Goal: Task Accomplishment & Management: Use online tool/utility

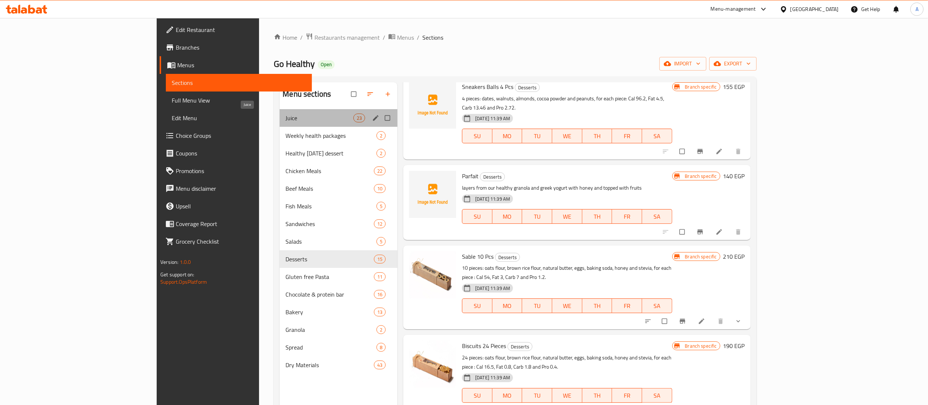
click at [286, 120] on span "Juice" at bounding box center [320, 117] width 68 height 9
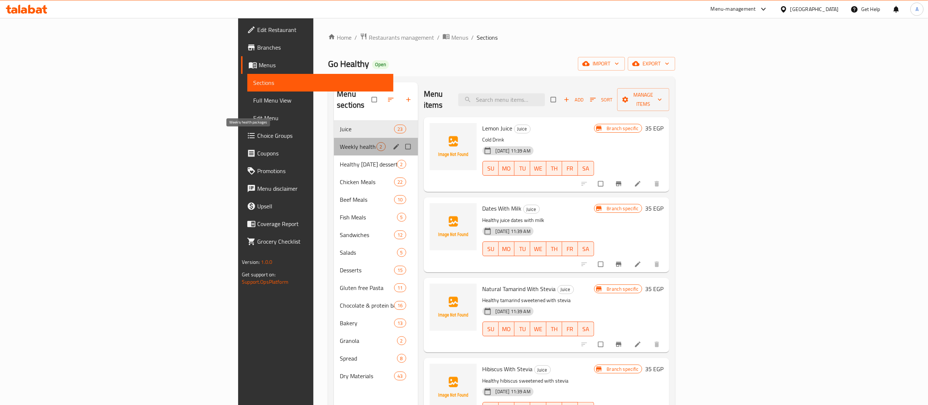
click at [340, 142] on span "Weekly health packages" at bounding box center [358, 146] width 36 height 9
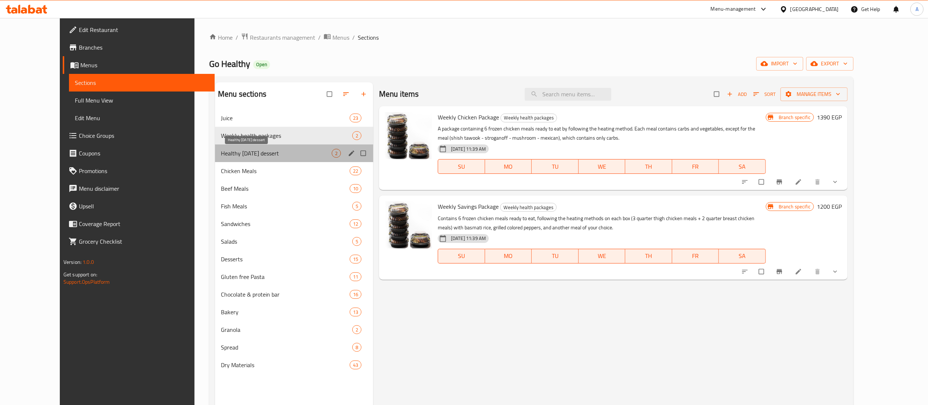
click at [221, 151] on span "Healthy [DATE] dessert" at bounding box center [276, 153] width 111 height 9
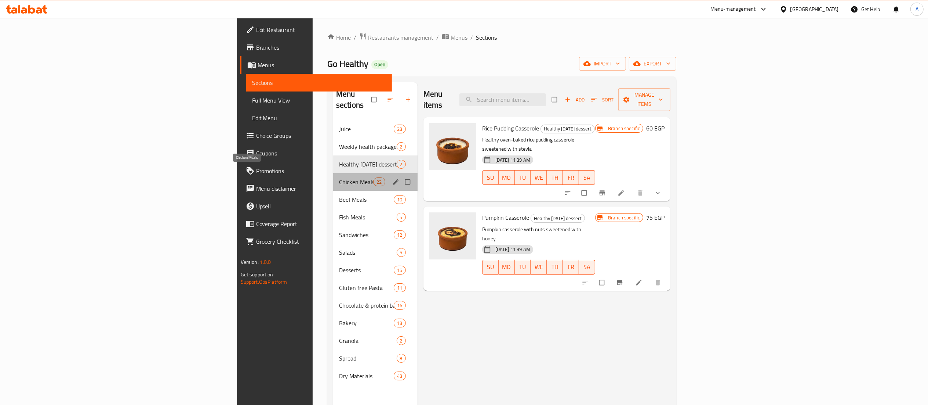
click at [339, 177] on span "Chicken Meals" at bounding box center [356, 181] width 35 height 9
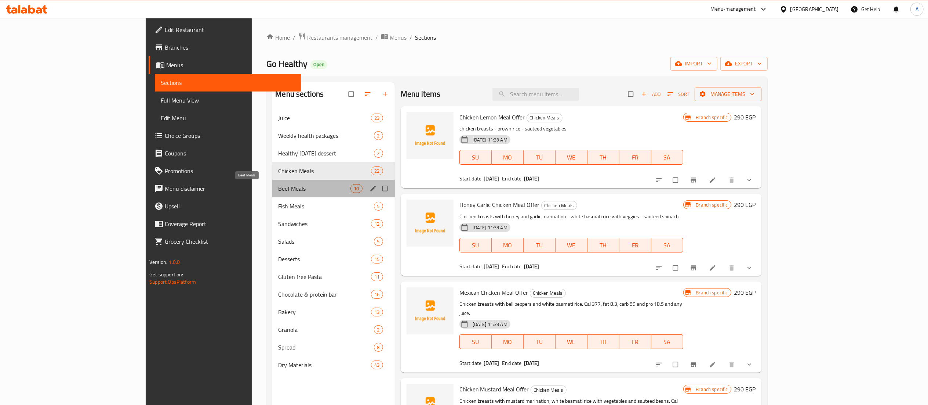
click at [278, 189] on span "Beef Meals" at bounding box center [314, 188] width 72 height 9
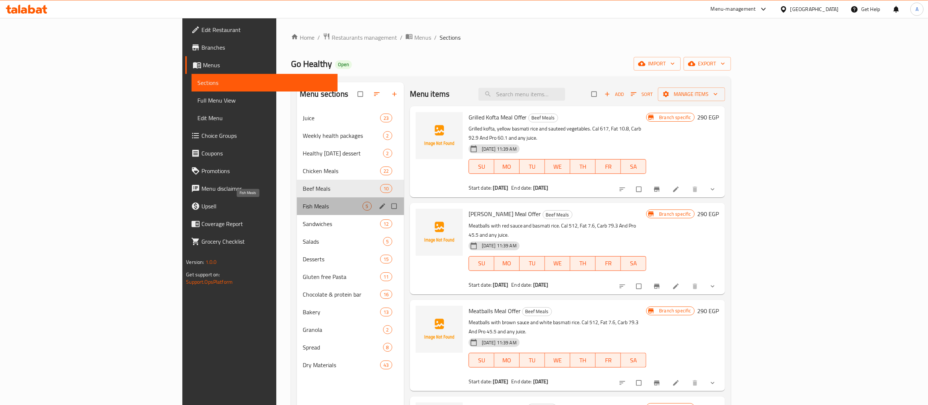
click at [303, 208] on span "Fish Meals" at bounding box center [333, 206] width 60 height 9
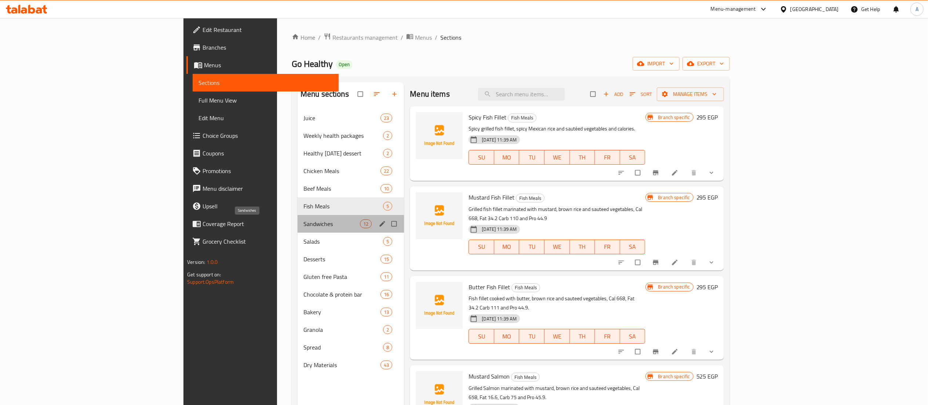
click at [304, 227] on span "Sandwiches" at bounding box center [332, 223] width 57 height 9
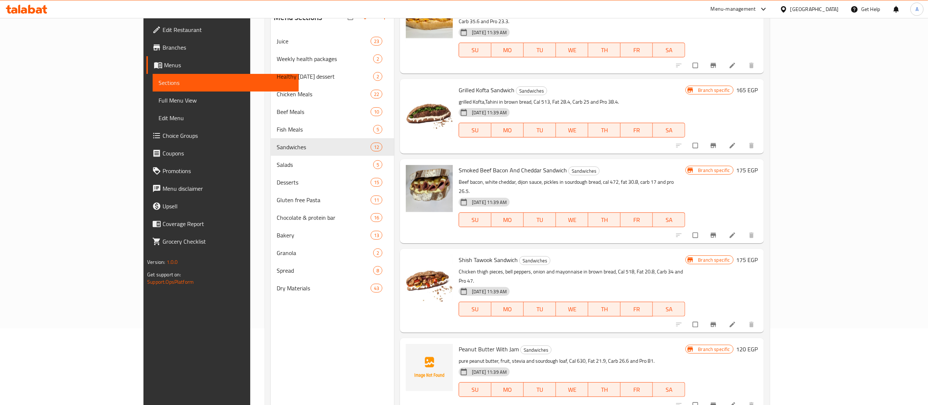
scroll to position [76, 0]
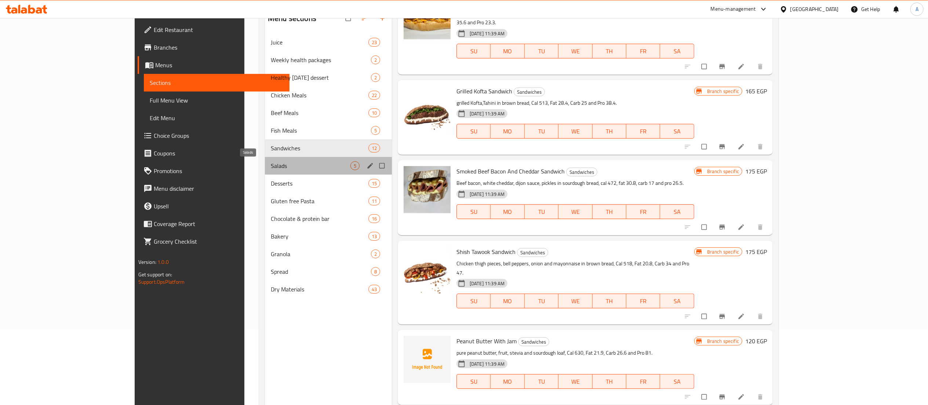
click at [271, 166] on span "Salads" at bounding box center [311, 165] width 80 height 9
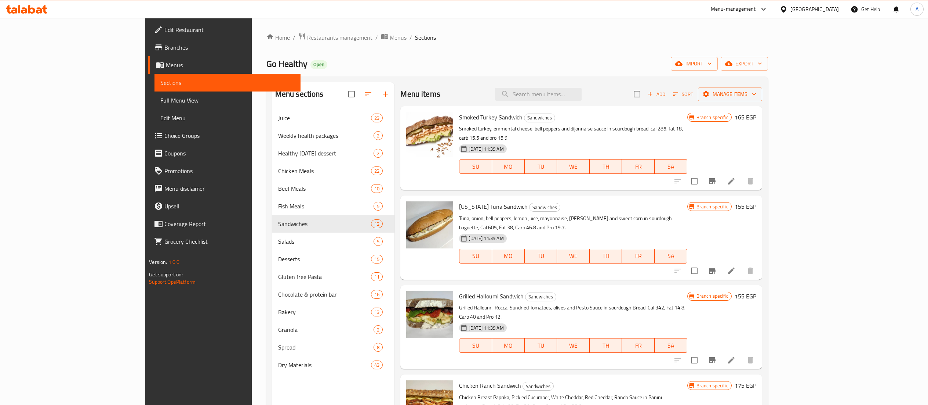
scroll to position [76, 0]
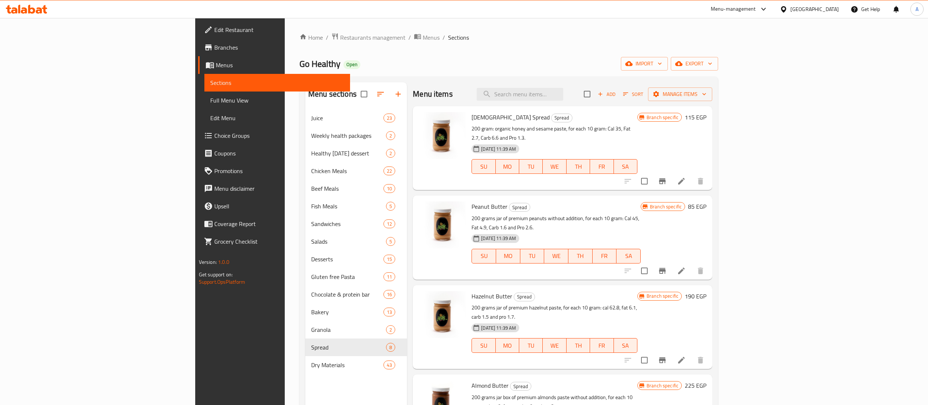
scroll to position [19, 0]
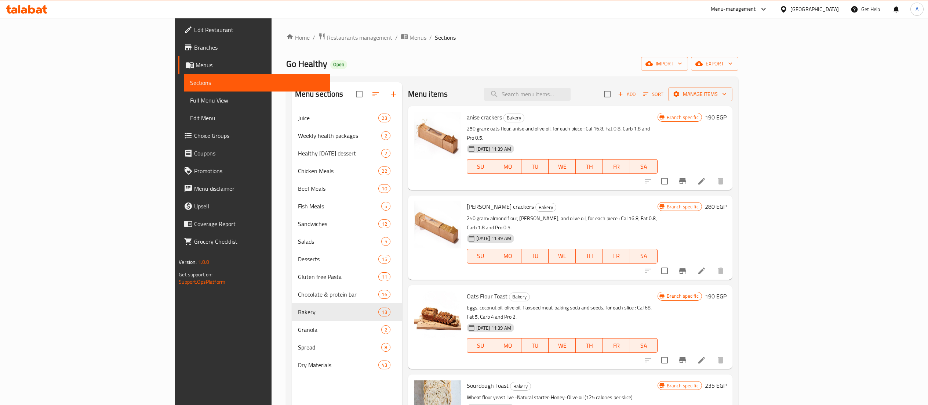
scroll to position [19, 0]
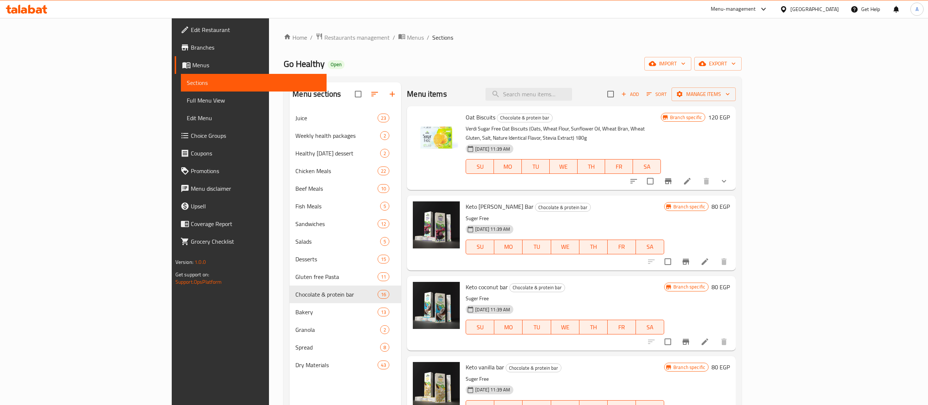
scroll to position [19, 0]
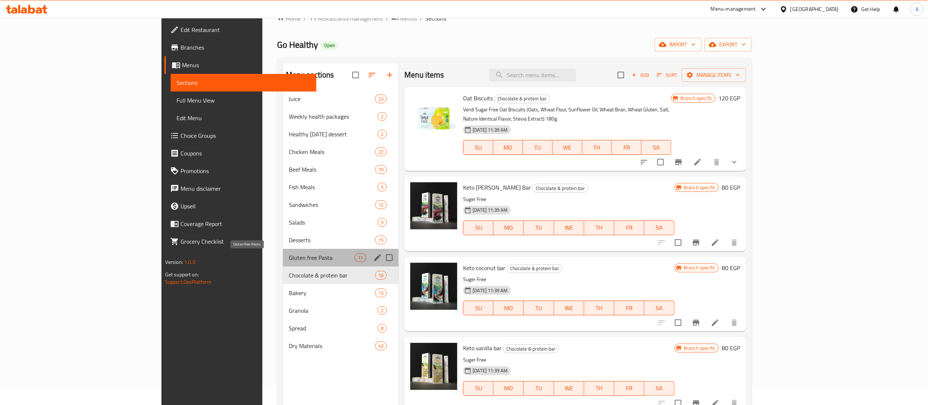
click at [289, 257] on span "Gluten free Pasta" at bounding box center [322, 257] width 66 height 9
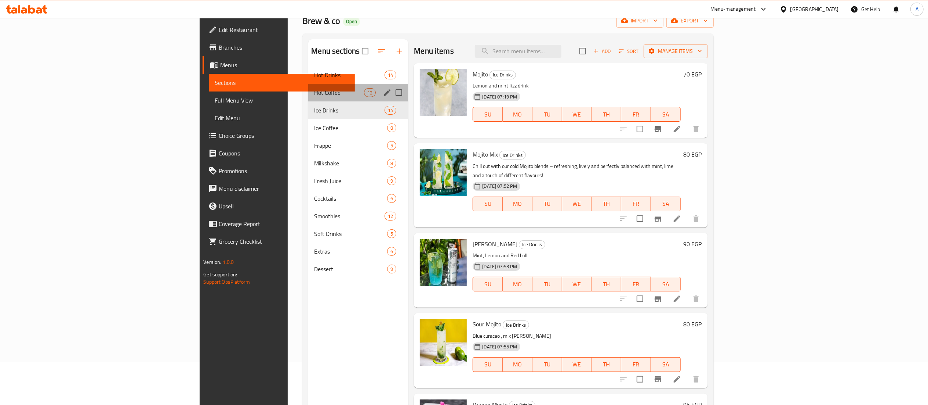
click at [308, 99] on div "Hot Coffee 12" at bounding box center [358, 93] width 100 height 18
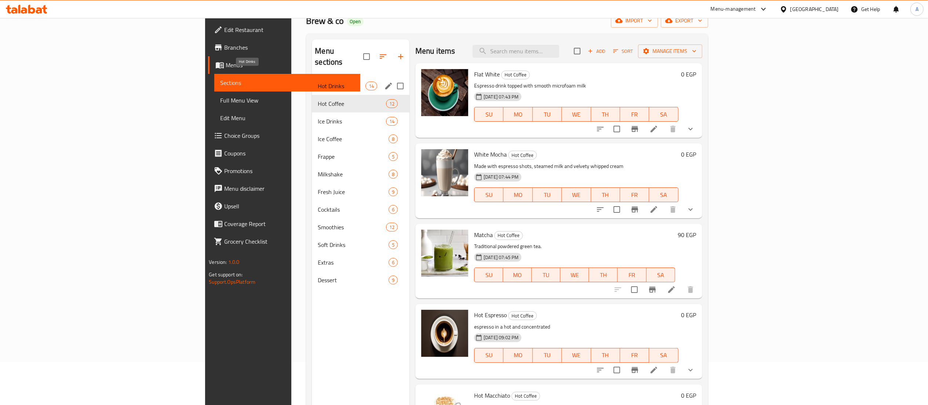
click at [318, 81] on span "Hot Drinks" at bounding box center [342, 85] width 48 height 9
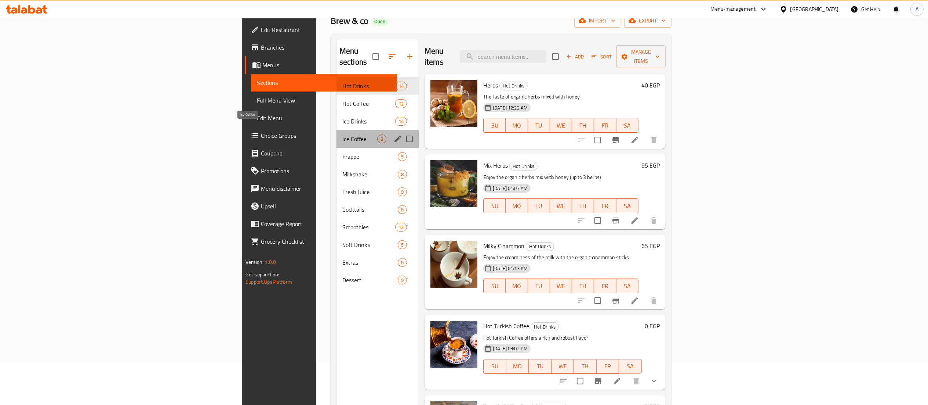
click at [343, 134] on span "Ice Coffee" at bounding box center [360, 138] width 35 height 9
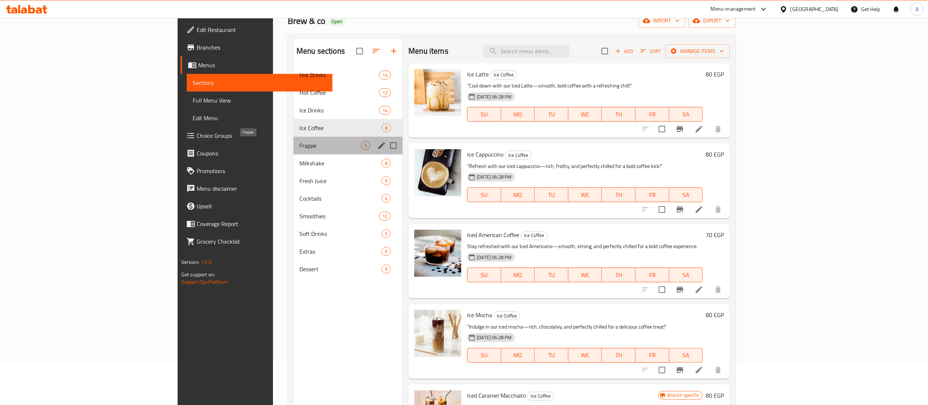
click at [300, 143] on span "Frappe" at bounding box center [331, 145] width 62 height 9
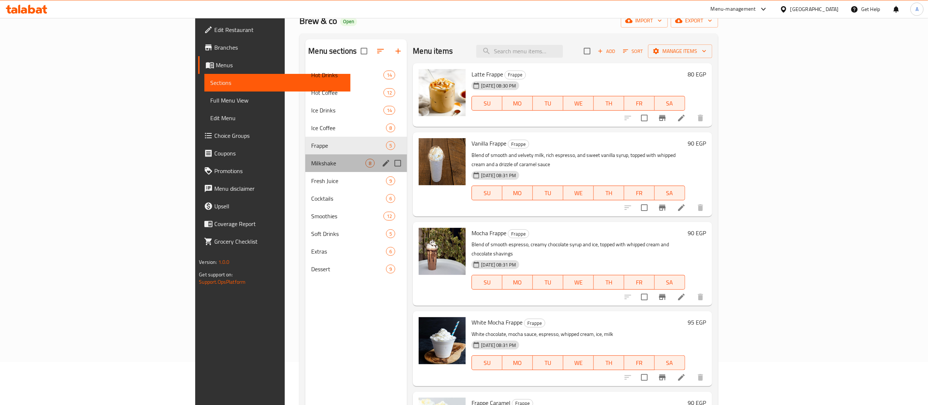
click at [305, 170] on div "Milkshake 8" at bounding box center [356, 163] width 102 height 18
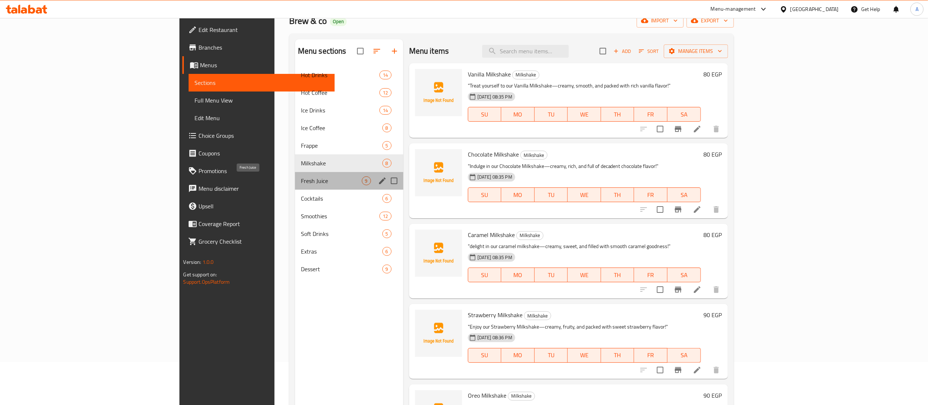
click at [301, 180] on span "Fresh Juice" at bounding box center [331, 180] width 61 height 9
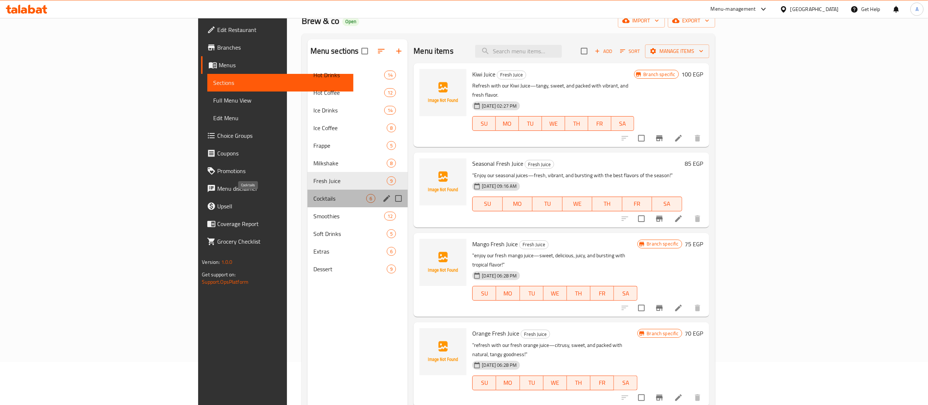
click at [314, 198] on span "Cocktails" at bounding box center [340, 198] width 53 height 9
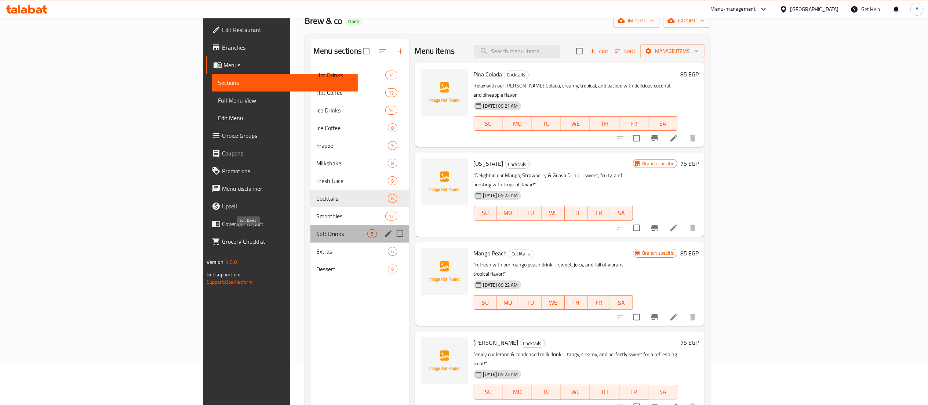
click at [316, 231] on span "Soft Drinks" at bounding box center [341, 233] width 51 height 9
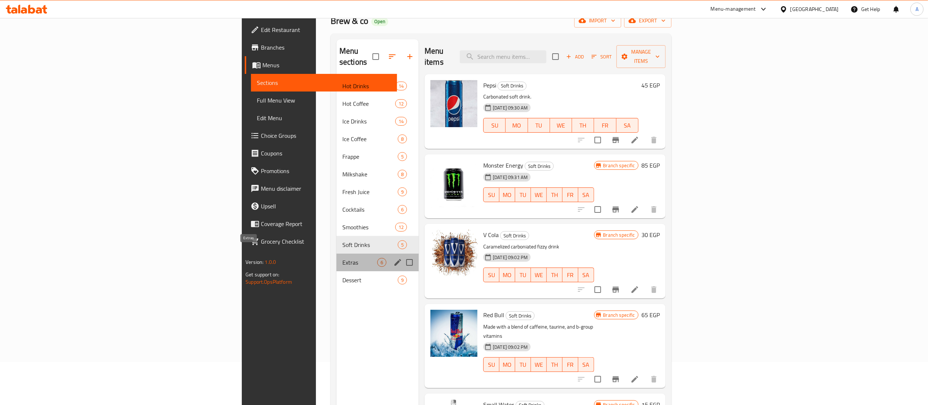
click at [343, 258] on span "Extras" at bounding box center [360, 262] width 35 height 9
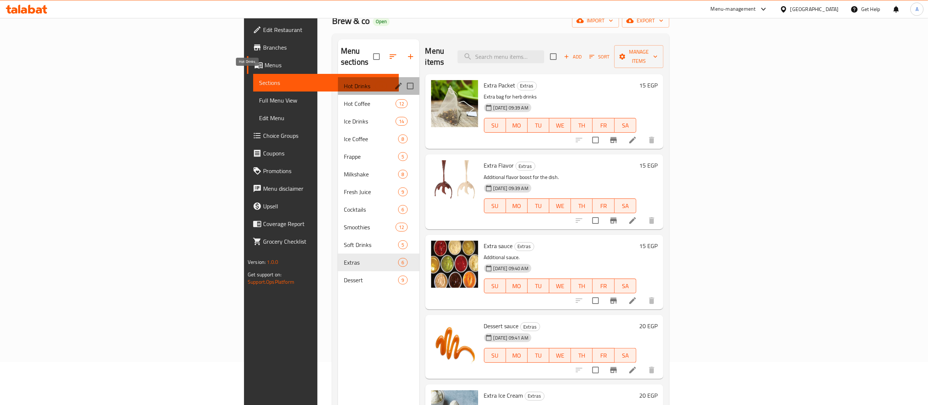
click at [344, 81] on span "Hot Drinks" at bounding box center [359, 85] width 31 height 9
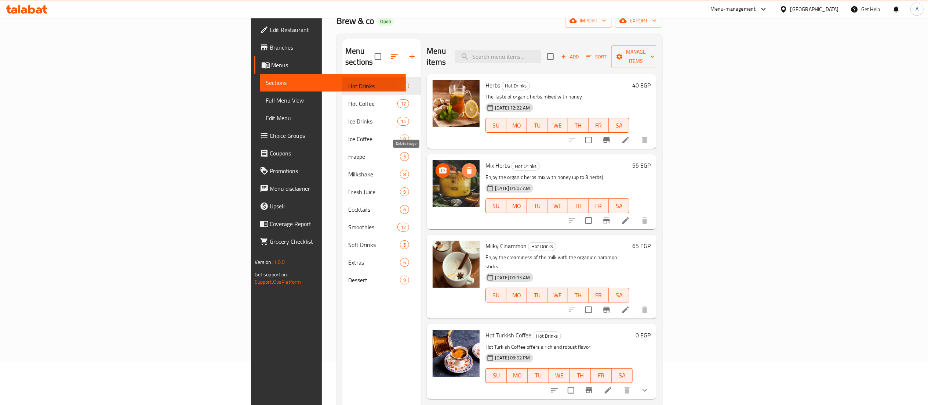
click at [465, 166] on icon "delete image" at bounding box center [469, 170] width 9 height 9
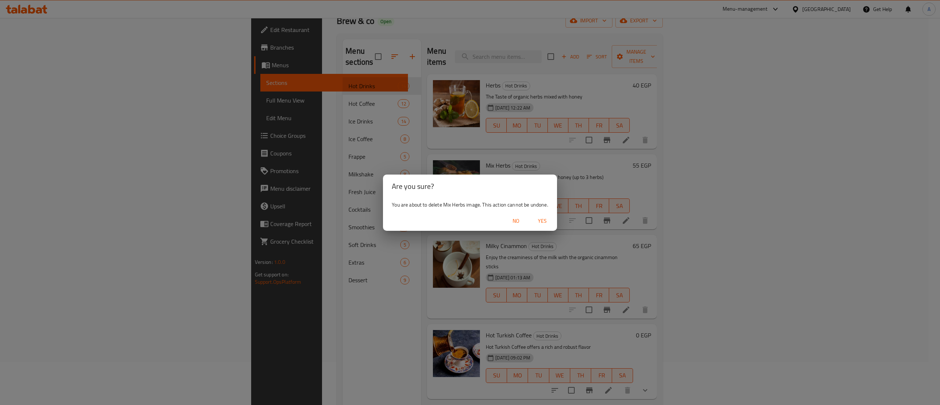
click at [501, 158] on div "Are you sure? You are about to delete Mix Herbs image. This action cannot be un…" at bounding box center [470, 202] width 940 height 405
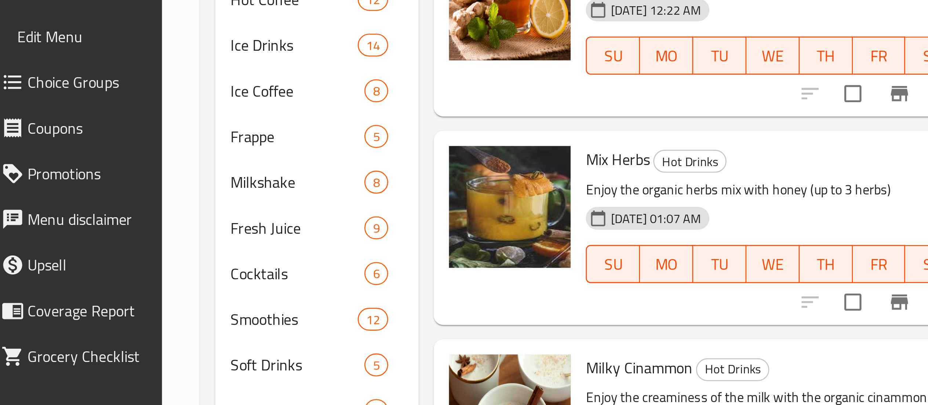
scroll to position [43, 0]
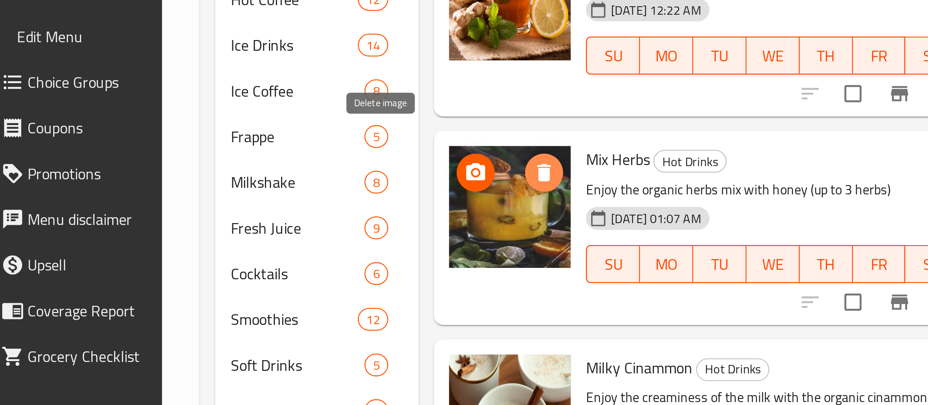
click at [467, 167] on icon "delete image" at bounding box center [469, 170] width 5 height 7
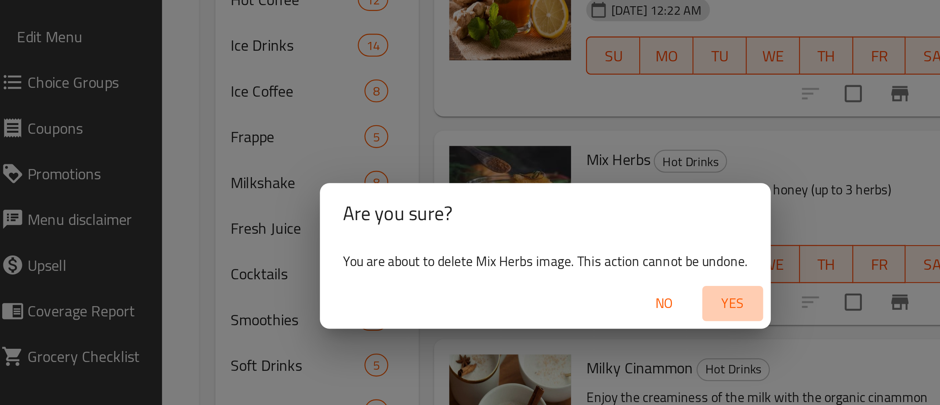
click at [544, 219] on span "Yes" at bounding box center [542, 220] width 18 height 9
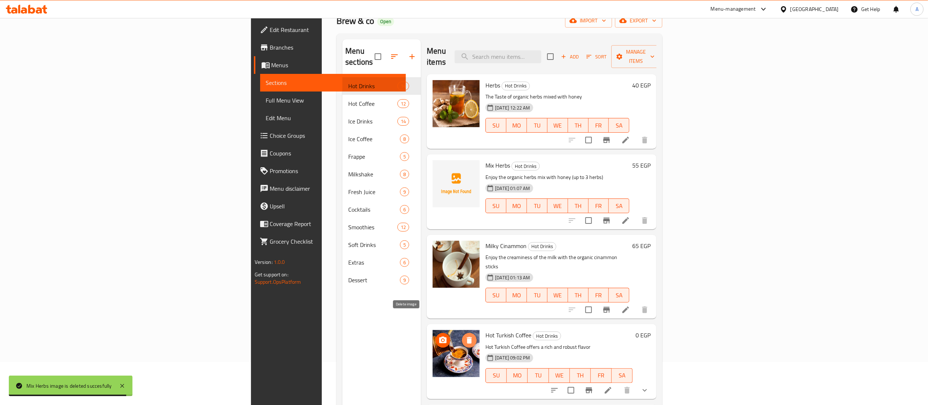
click at [467, 337] on icon "delete image" at bounding box center [469, 340] width 5 height 7
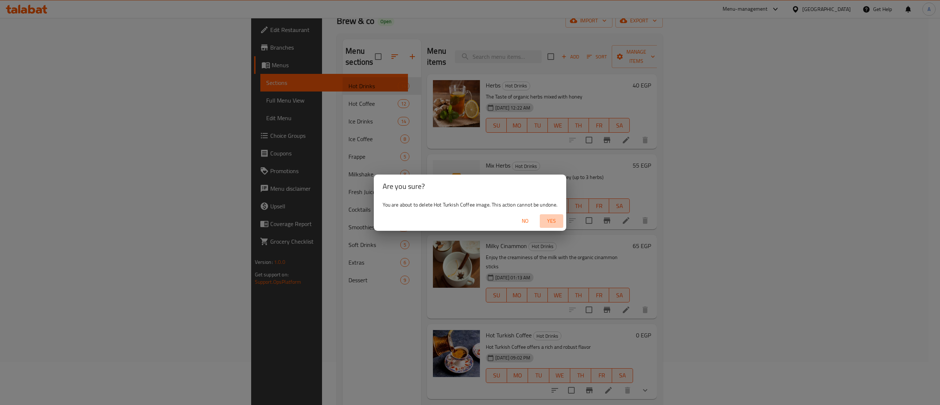
click at [554, 227] on button "Yes" at bounding box center [551, 221] width 23 height 14
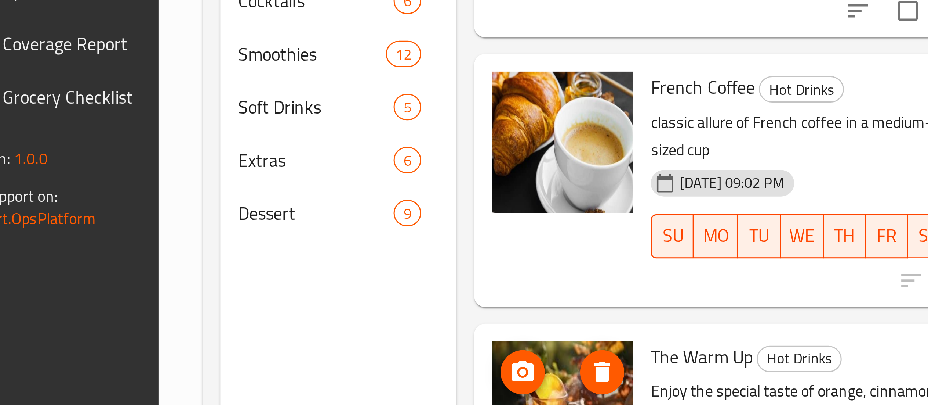
click at [433, 325] on img at bounding box center [456, 345] width 47 height 47
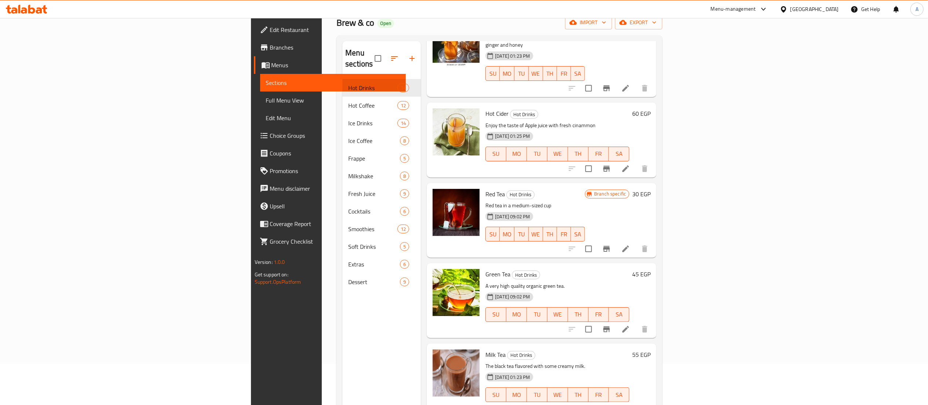
scroll to position [614, 0]
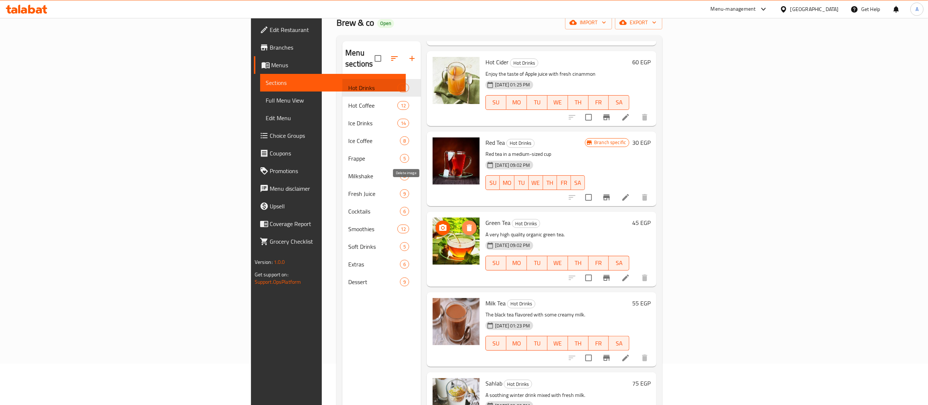
click at [467, 224] on icon "delete image" at bounding box center [469, 227] width 5 height 7
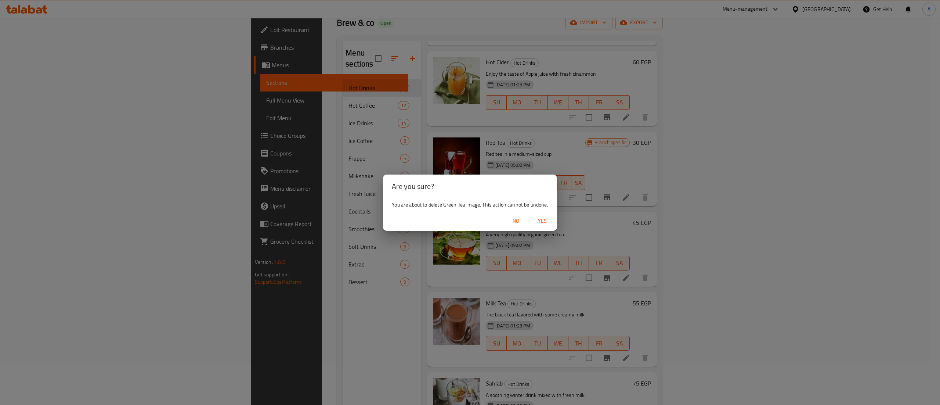
click at [545, 218] on span "Yes" at bounding box center [542, 220] width 18 height 9
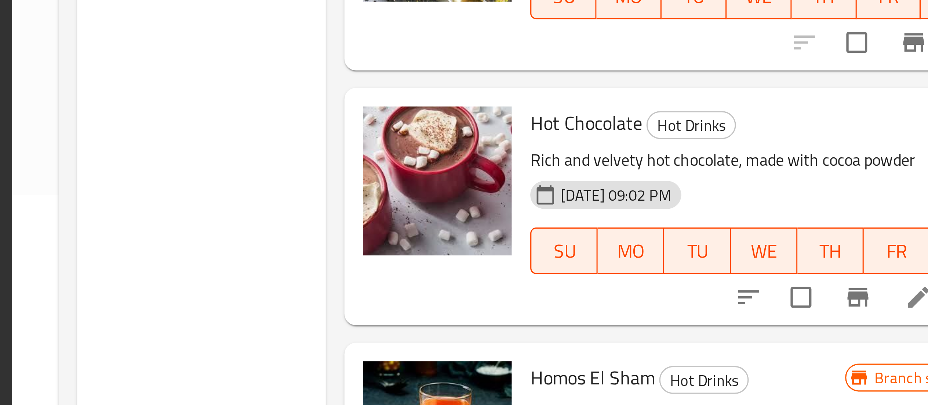
scroll to position [103, 0]
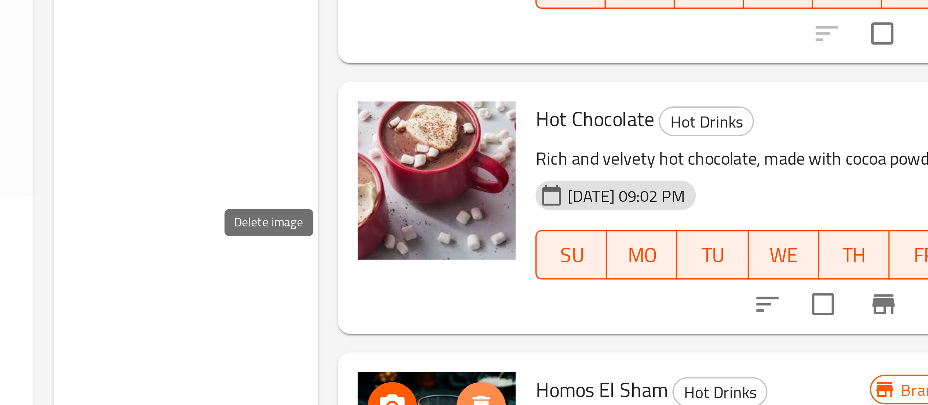
click at [465, 360] on icon "delete image" at bounding box center [469, 364] width 9 height 9
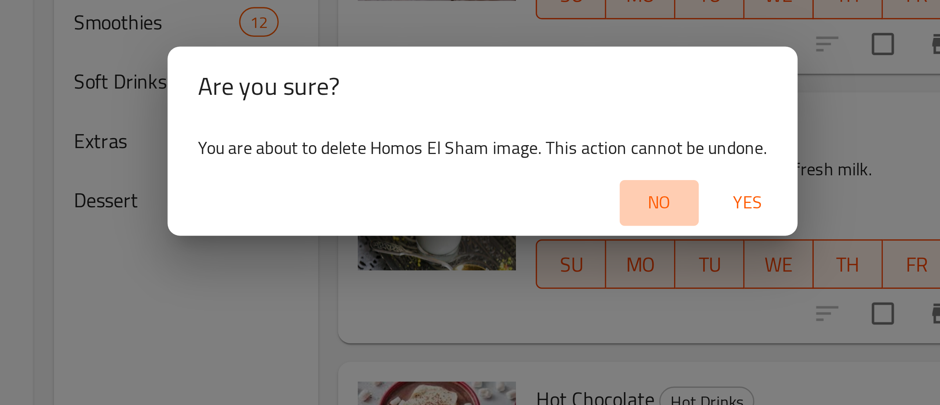
click at [525, 222] on span "No" at bounding box center [523, 220] width 18 height 9
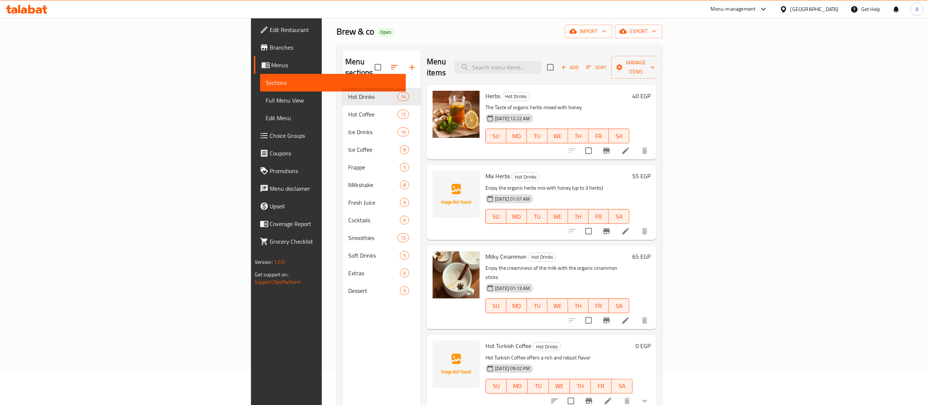
scroll to position [0, 0]
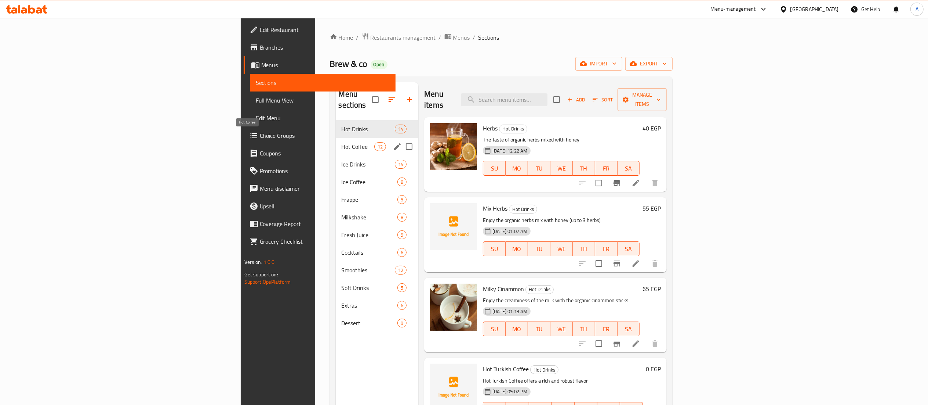
click at [342, 142] on span "Hot Coffee" at bounding box center [358, 146] width 33 height 9
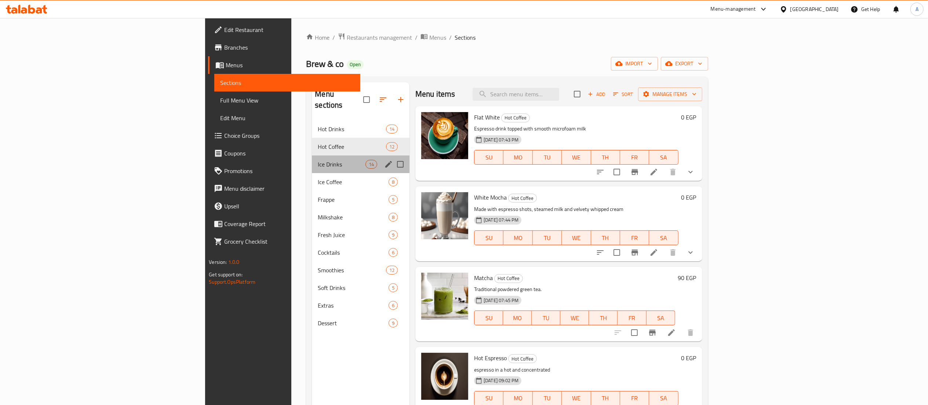
click at [312, 155] on div "Ice Drinks 14" at bounding box center [361, 164] width 98 height 18
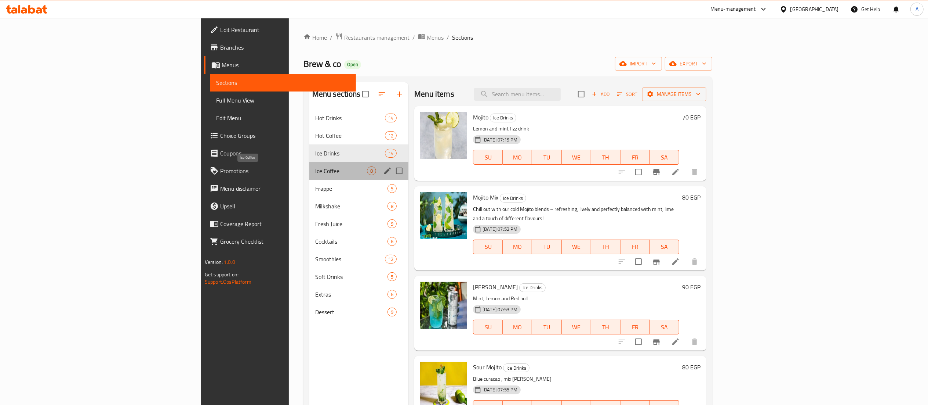
click at [315, 167] on span "Ice Coffee" at bounding box center [341, 170] width 52 height 9
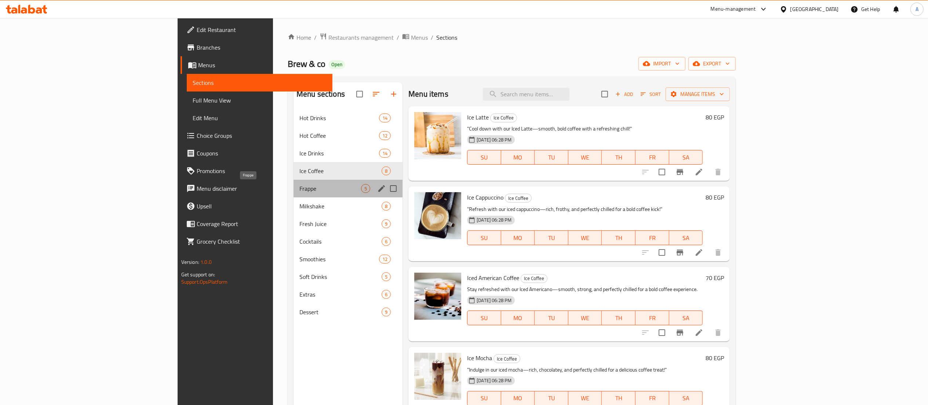
click at [300, 187] on span "Frappe" at bounding box center [331, 188] width 62 height 9
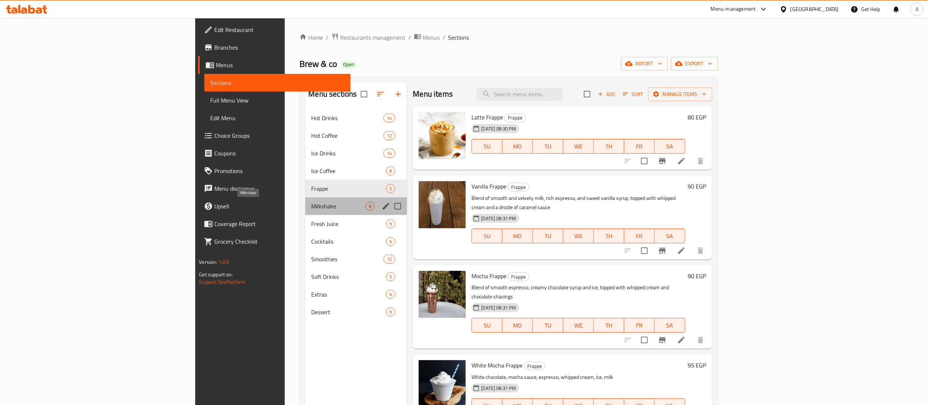
click at [311, 207] on span "Milkshake" at bounding box center [338, 206] width 54 height 9
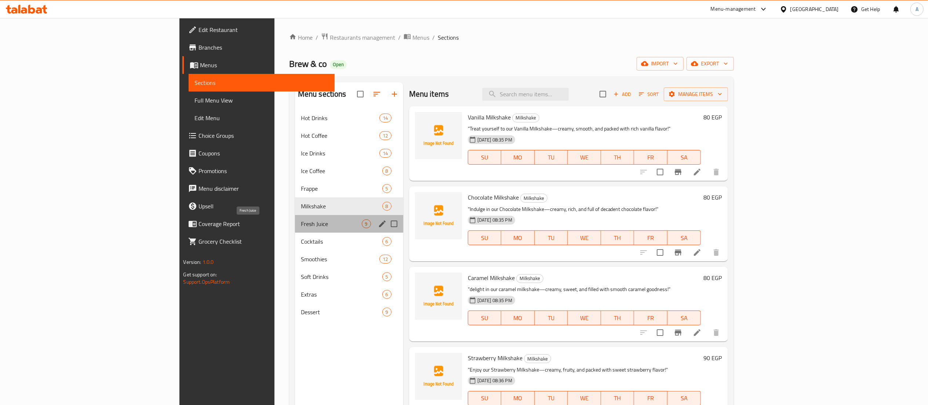
click at [301, 226] on span "Fresh Juice" at bounding box center [331, 223] width 61 height 9
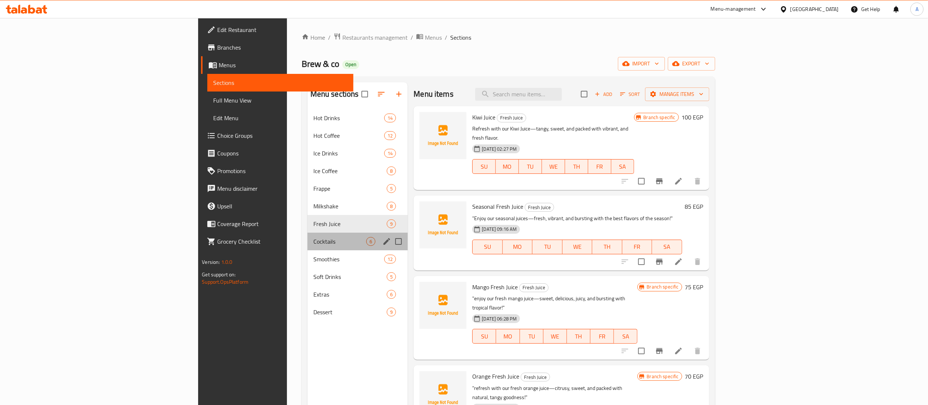
click at [308, 235] on div "Cocktails 6" at bounding box center [358, 241] width 101 height 18
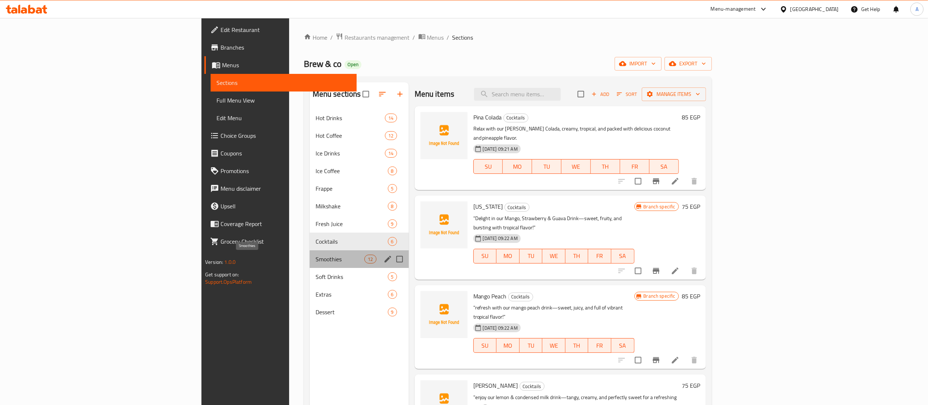
click at [316, 260] on span "Smoothies" at bounding box center [340, 258] width 49 height 9
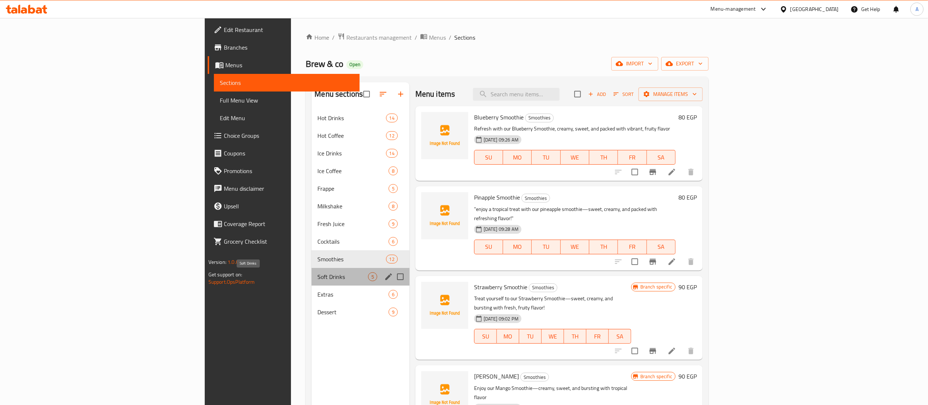
click at [318, 280] on span "Soft Drinks" at bounding box center [343, 276] width 50 height 9
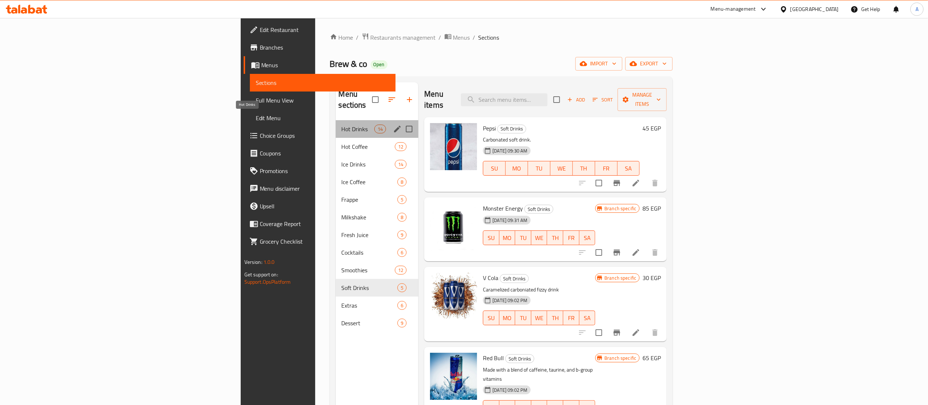
click at [342, 124] on span "Hot Drinks" at bounding box center [358, 128] width 33 height 9
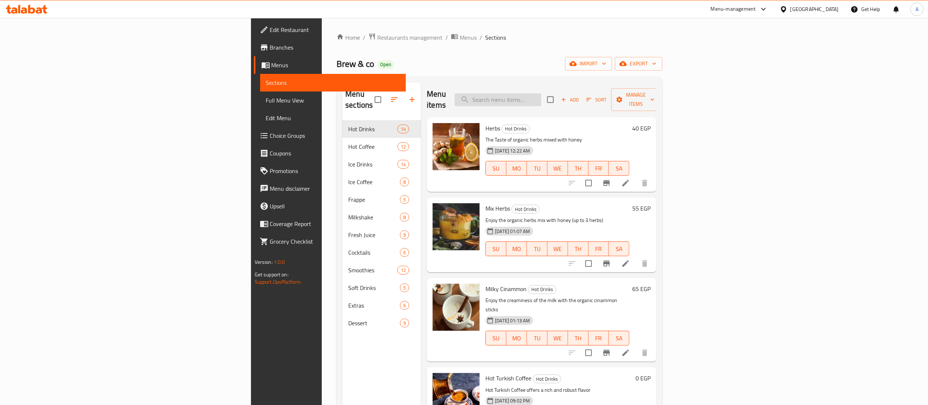
click at [541, 93] on input "search" at bounding box center [498, 99] width 87 height 13
paste input "Mojito Mix"
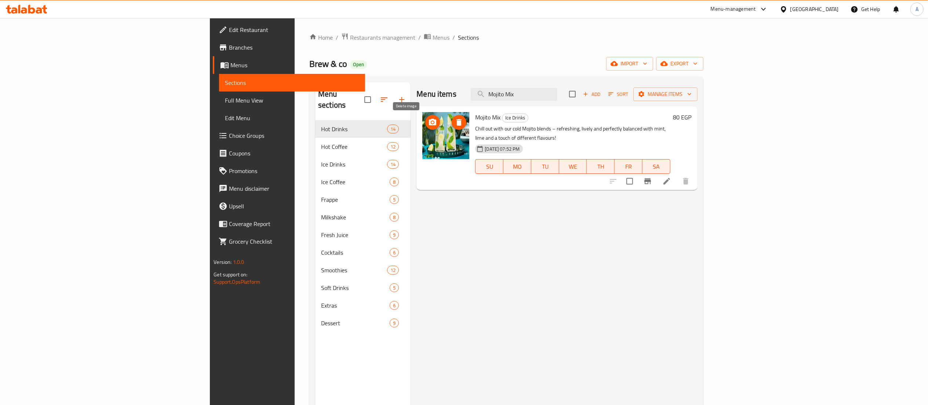
type input "Mojito Mix"
click at [455, 126] on icon "delete image" at bounding box center [459, 122] width 9 height 9
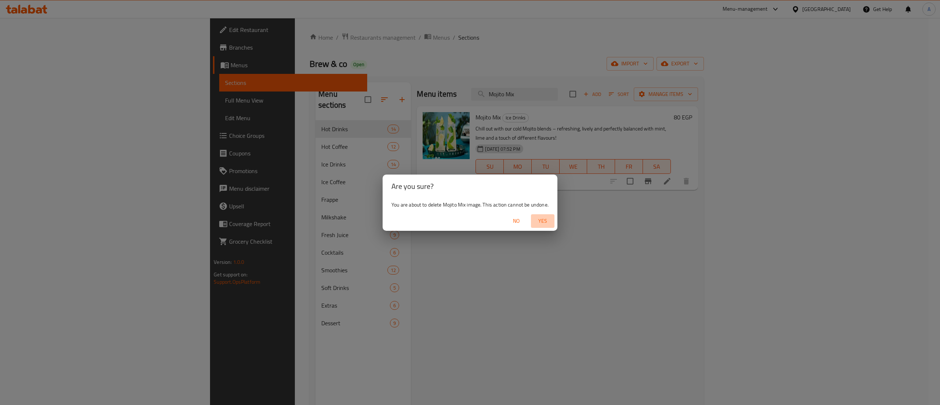
click at [545, 225] on span "Yes" at bounding box center [543, 220] width 18 height 9
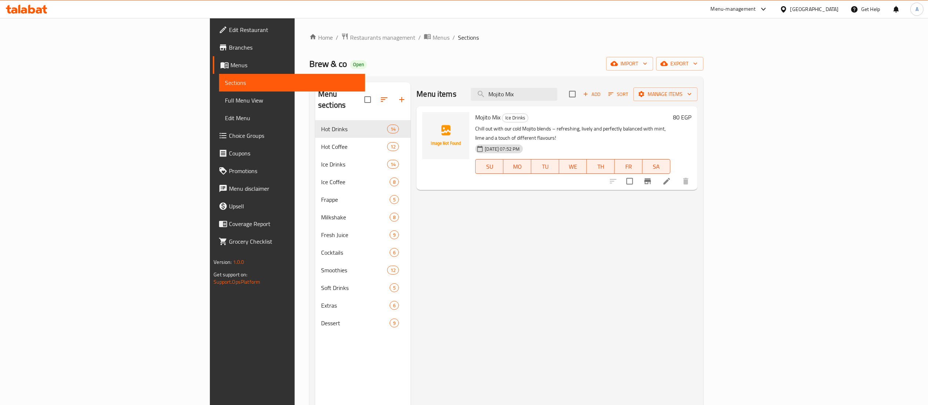
click at [582, 84] on div "Menu items Mojito Mix Add Sort Manage items" at bounding box center [557, 94] width 281 height 24
click at [558, 92] on input "Mojito Mix" at bounding box center [514, 94] width 87 height 13
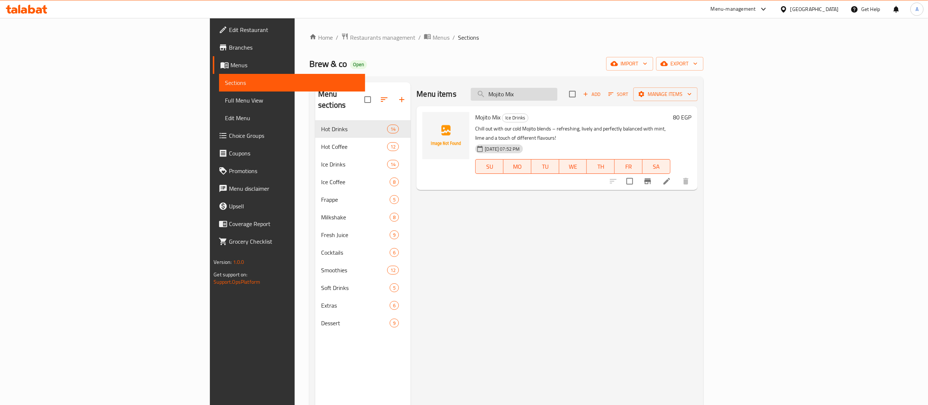
click at [558, 92] on input "Mojito Mix" at bounding box center [514, 94] width 87 height 13
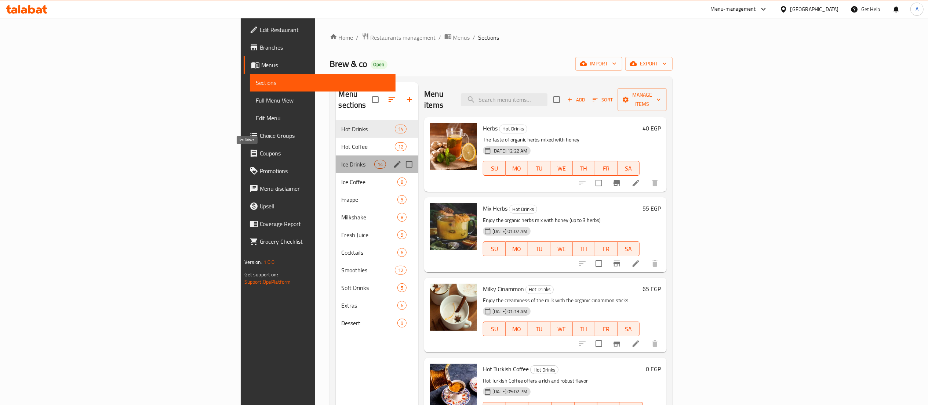
click at [342, 160] on span "Ice Drinks" at bounding box center [358, 164] width 33 height 9
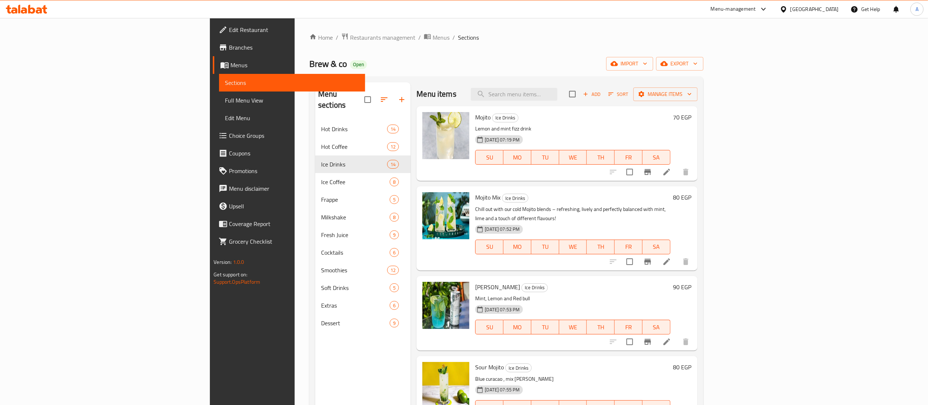
click at [309, 64] on span "Brew & co" at bounding box center [328, 63] width 38 height 17
copy span "Brew & co"
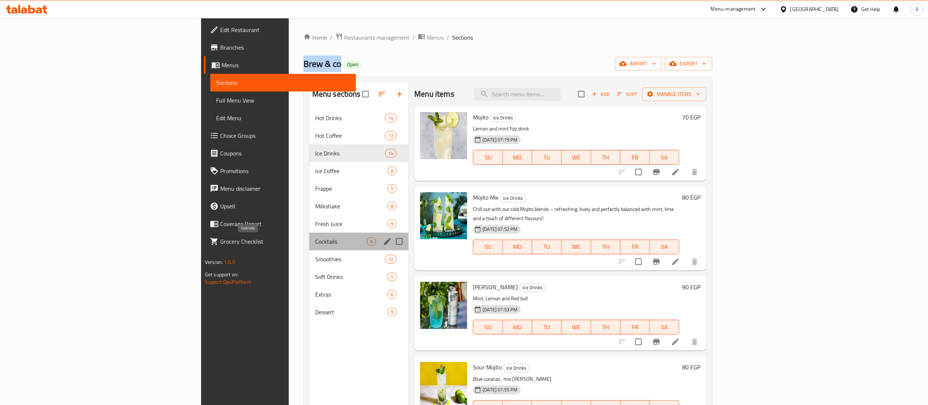
click at [315, 243] on span "Cocktails" at bounding box center [341, 241] width 52 height 9
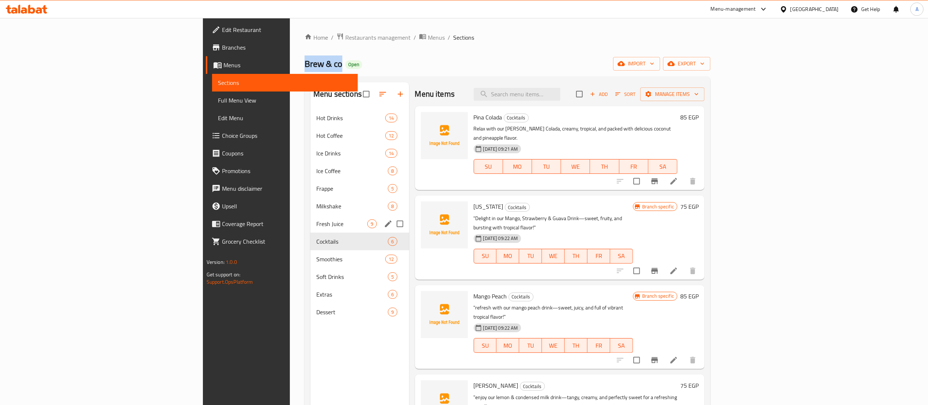
click at [311, 229] on div "Fresh Juice 9" at bounding box center [360, 224] width 99 height 18
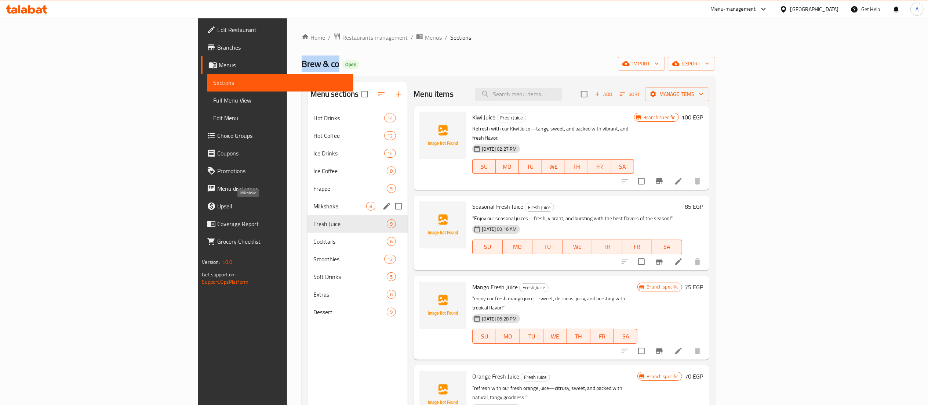
click at [314, 203] on span "Milkshake" at bounding box center [340, 206] width 53 height 9
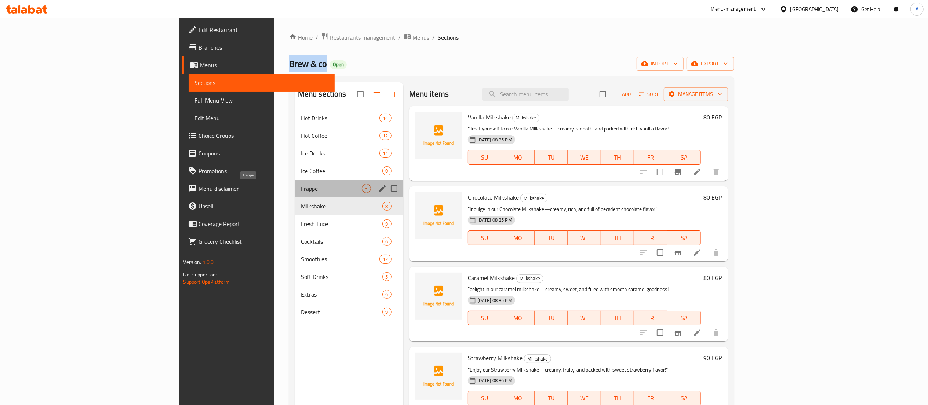
click at [301, 191] on span "Frappe" at bounding box center [331, 188] width 61 height 9
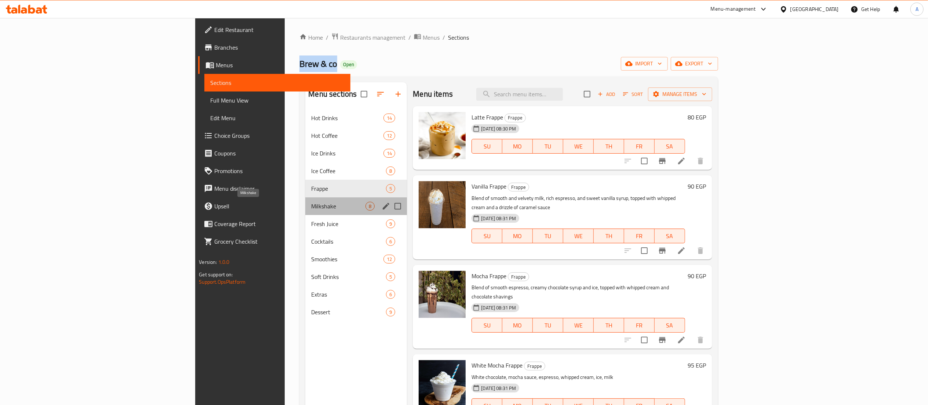
click at [311, 207] on span "Milkshake" at bounding box center [338, 206] width 54 height 9
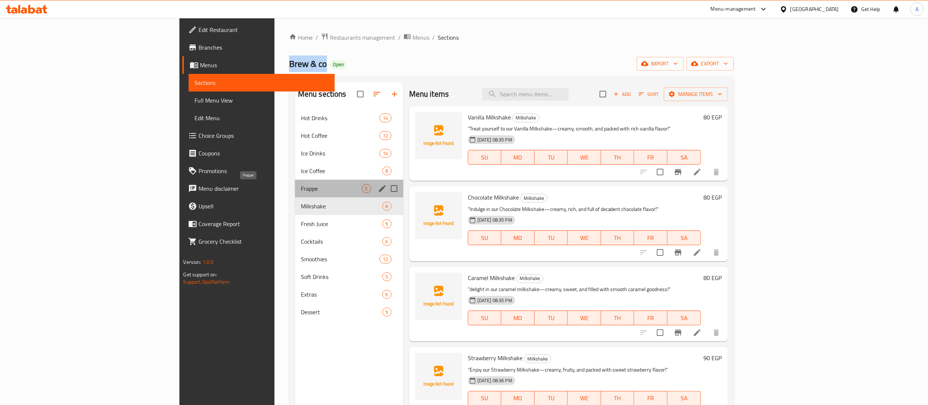
click at [301, 190] on span "Frappe" at bounding box center [331, 188] width 61 height 9
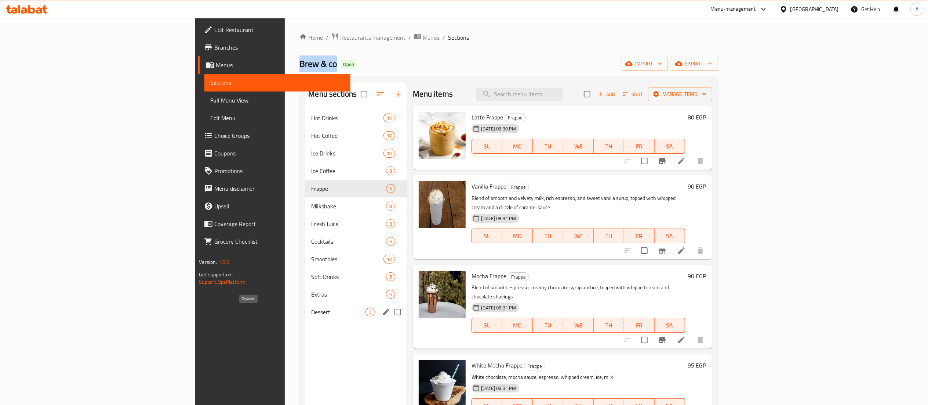
click at [311, 316] on span "Dessert" at bounding box center [338, 311] width 54 height 9
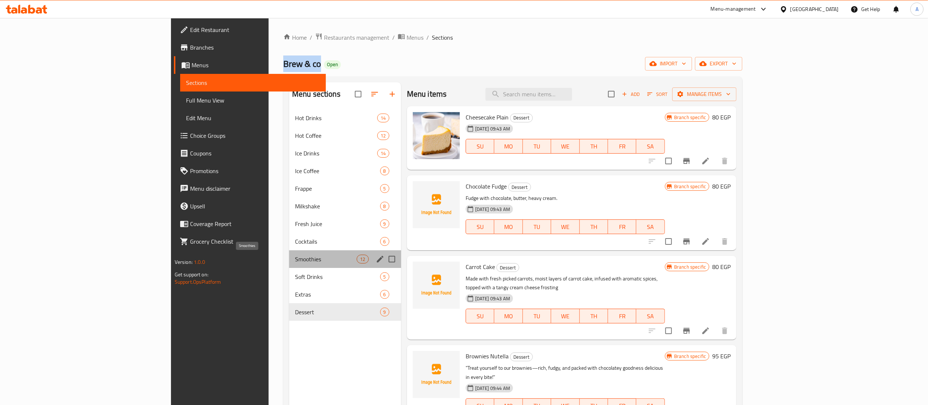
click at [295, 260] on span "Smoothies" at bounding box center [326, 258] width 62 height 9
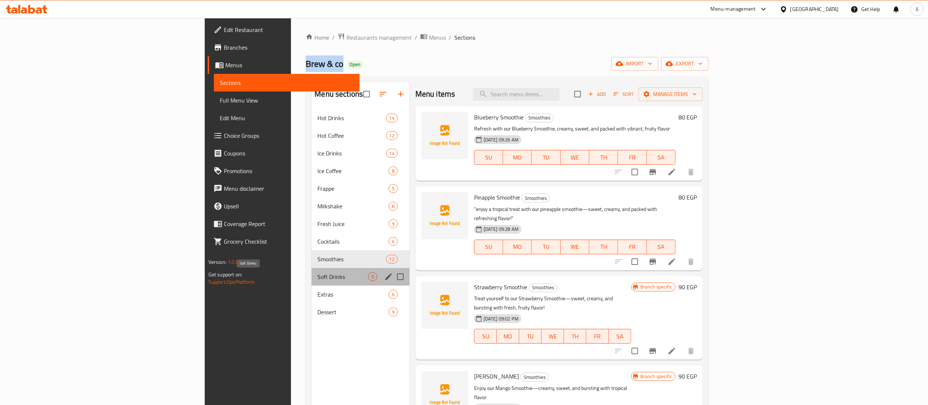
click at [318, 278] on span "Soft Drinks" at bounding box center [343, 276] width 50 height 9
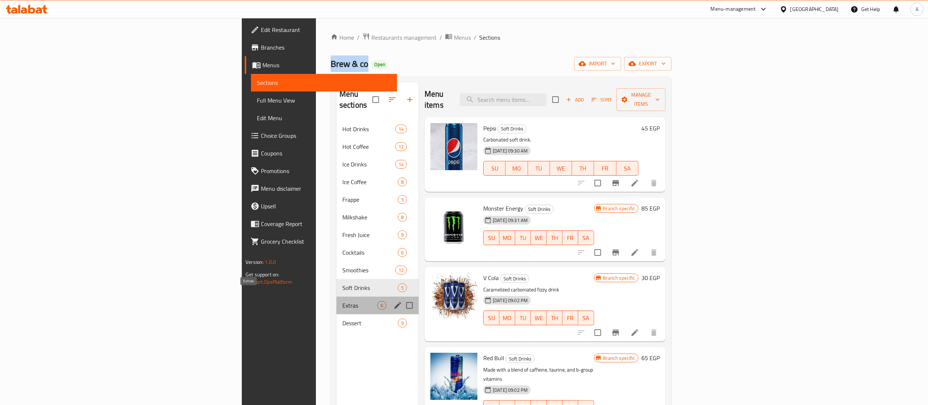
click at [343, 301] on span "Extras" at bounding box center [360, 305] width 35 height 9
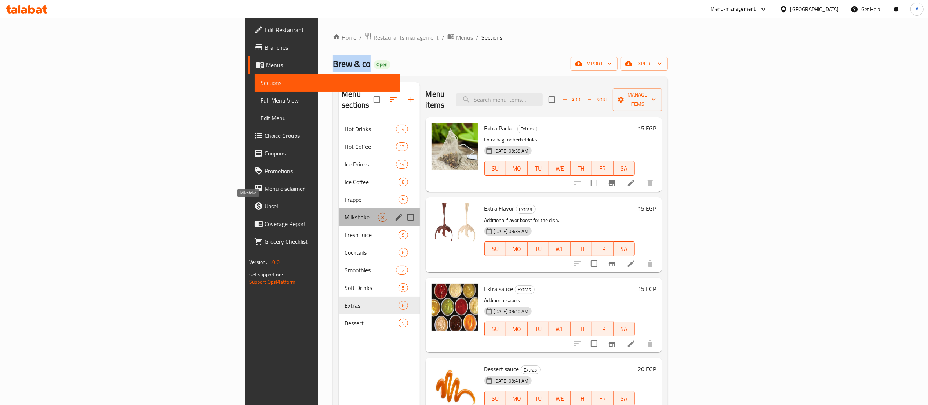
click at [345, 213] on span "Milkshake" at bounding box center [361, 217] width 33 height 9
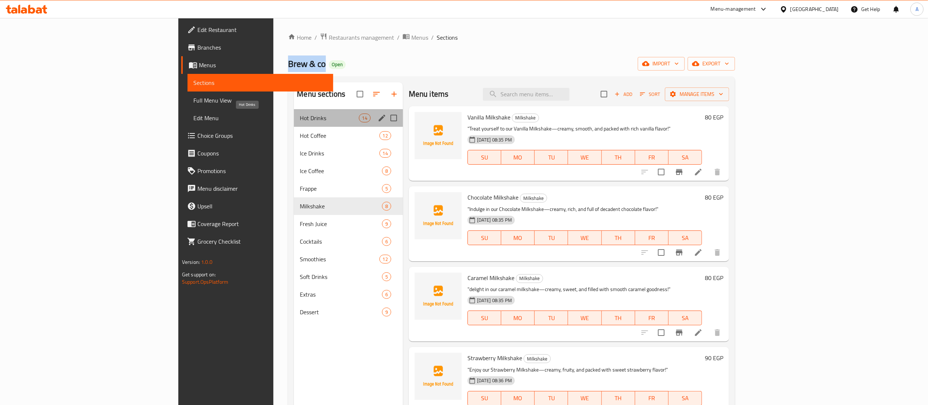
click at [300, 117] on span "Hot Drinks" at bounding box center [329, 117] width 59 height 9
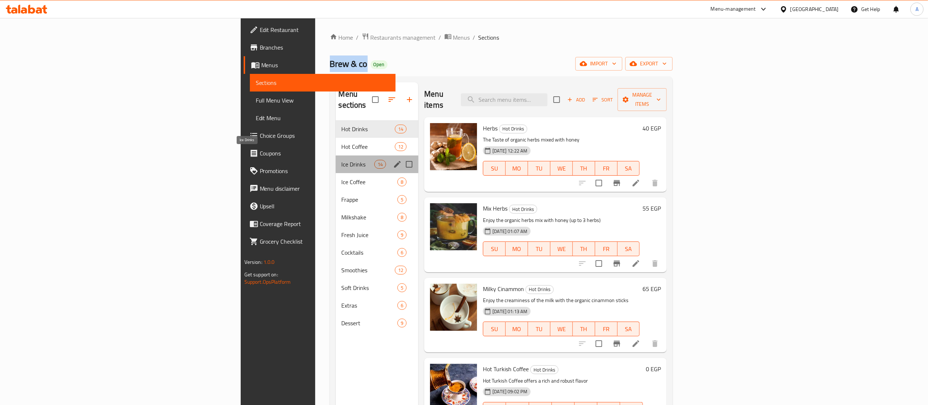
click at [342, 160] on span "Ice Drinks" at bounding box center [358, 164] width 33 height 9
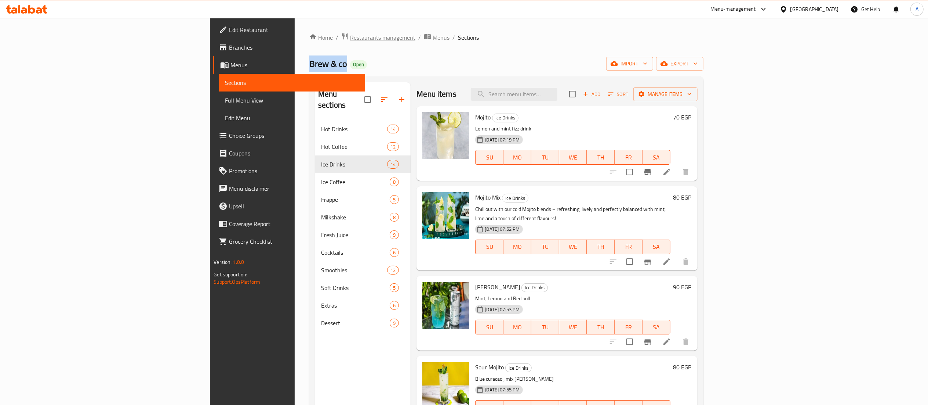
click at [350, 38] on span "Restaurants management" at bounding box center [382, 37] width 65 height 9
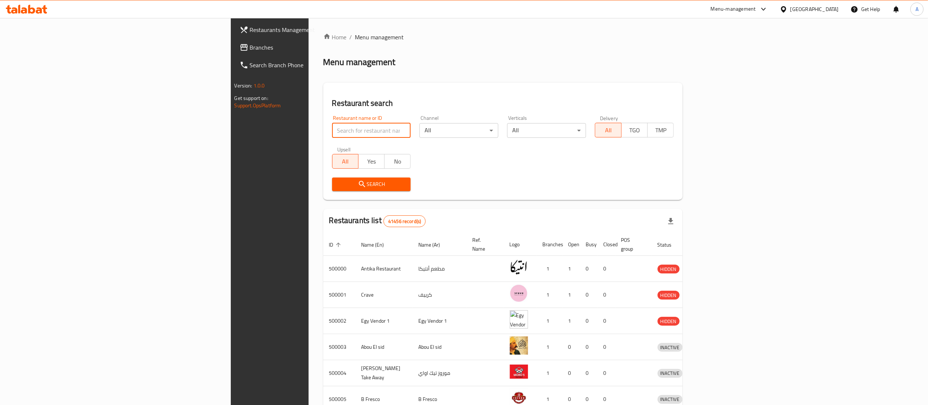
click at [332, 127] on input "search" at bounding box center [371, 130] width 79 height 15
paste input "Go Healthy"
type input "Go Healthy"
click button "Search" at bounding box center [371, 184] width 79 height 14
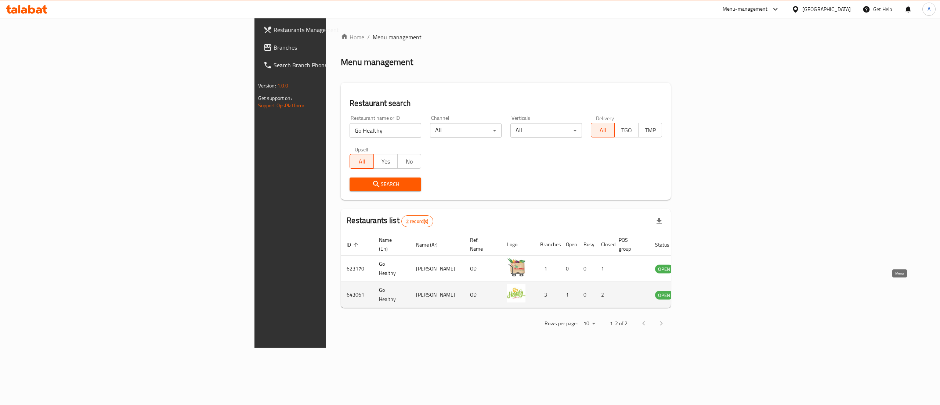
click at [702, 292] on icon "enhanced table" at bounding box center [698, 295] width 8 height 6
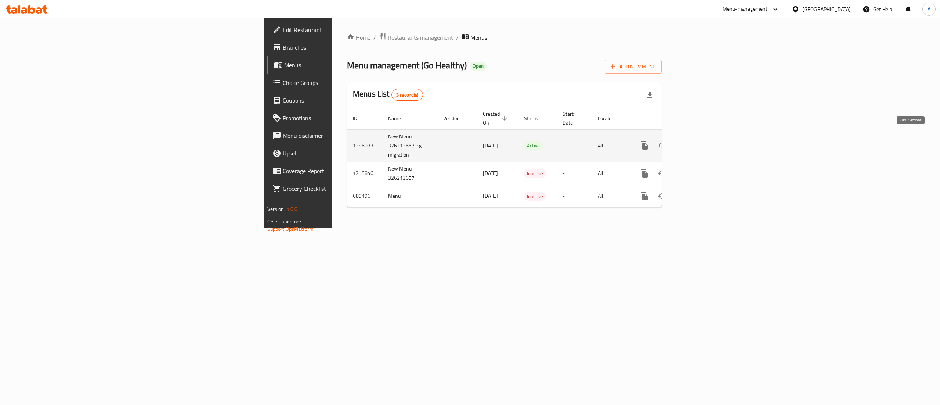
click at [702, 141] on icon "enhanced table" at bounding box center [697, 145] width 9 height 9
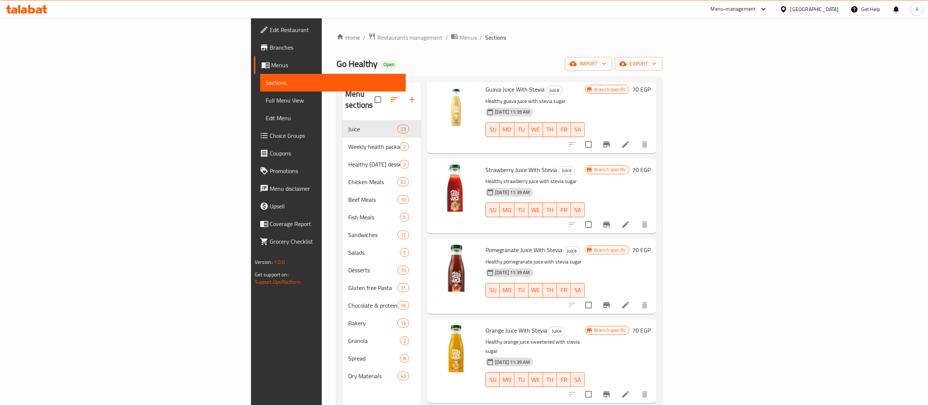
scroll to position [172, 0]
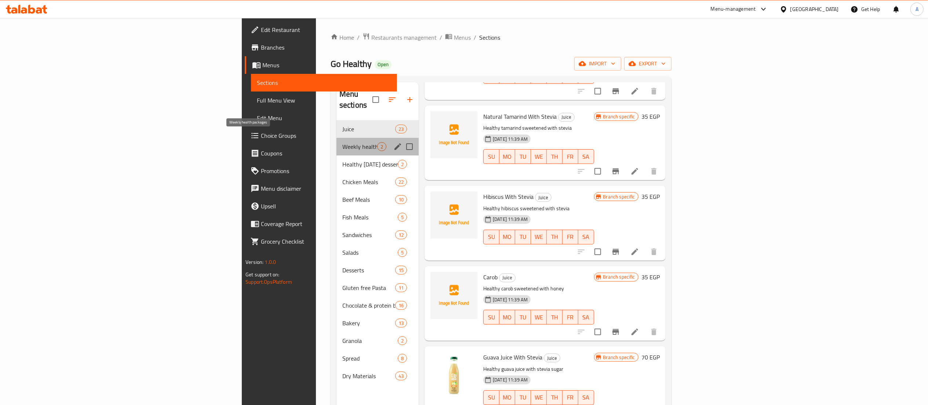
click at [343, 142] on span "Weekly health packages" at bounding box center [360, 146] width 35 height 9
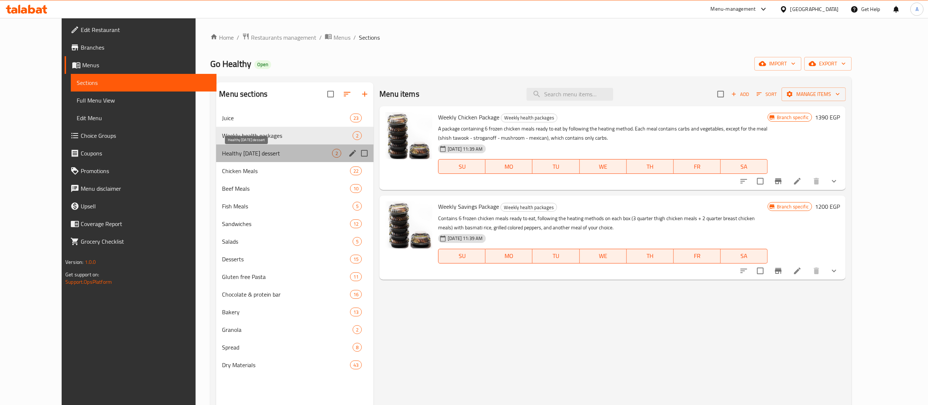
click at [243, 155] on span "Healthy [DATE] dessert" at bounding box center [277, 153] width 110 height 9
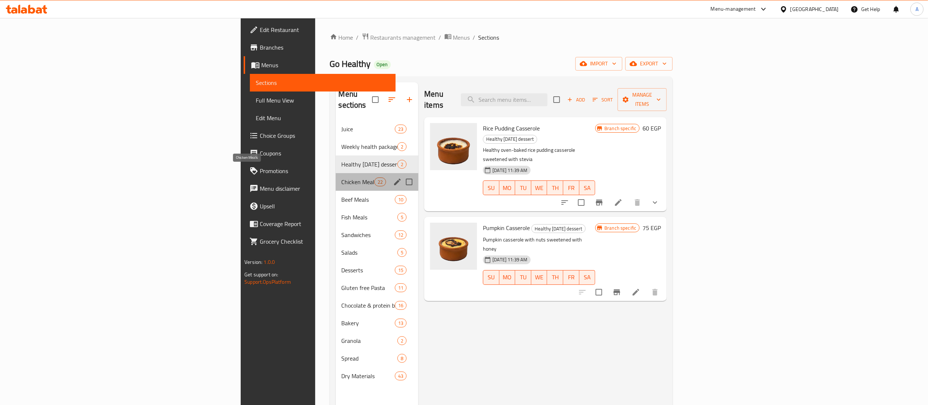
click at [342, 177] on span "Chicken Meals" at bounding box center [358, 181] width 33 height 9
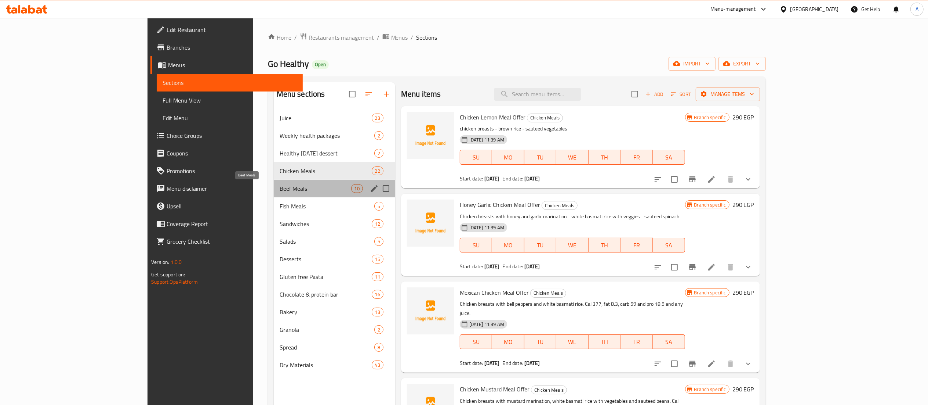
click at [280, 185] on span "Beef Meals" at bounding box center [316, 188] width 72 height 9
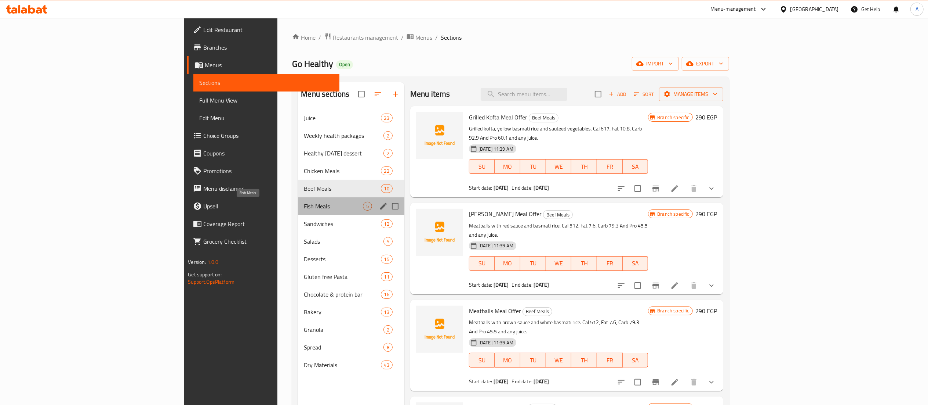
click at [304, 207] on span "Fish Meals" at bounding box center [333, 206] width 59 height 9
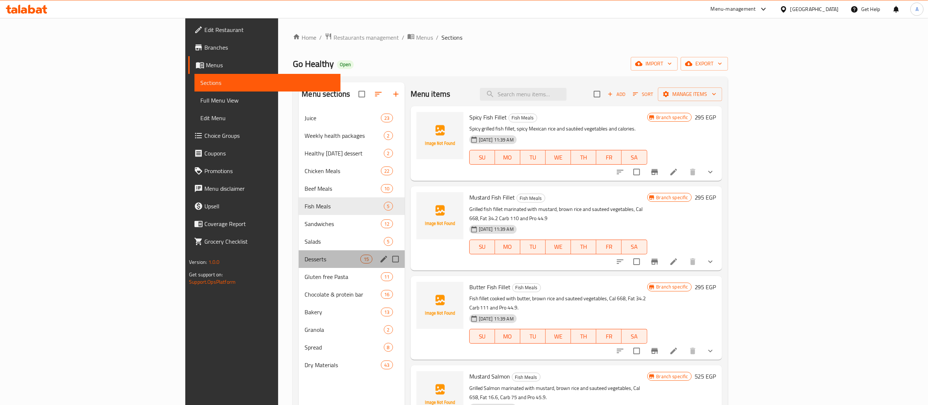
click at [299, 267] on div "Desserts 15" at bounding box center [352, 259] width 106 height 18
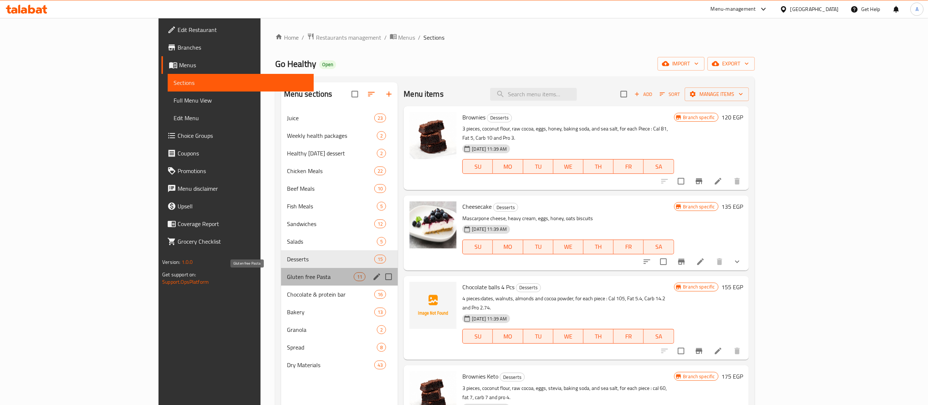
click at [287, 280] on span "Gluten free Pasta" at bounding box center [320, 276] width 67 height 9
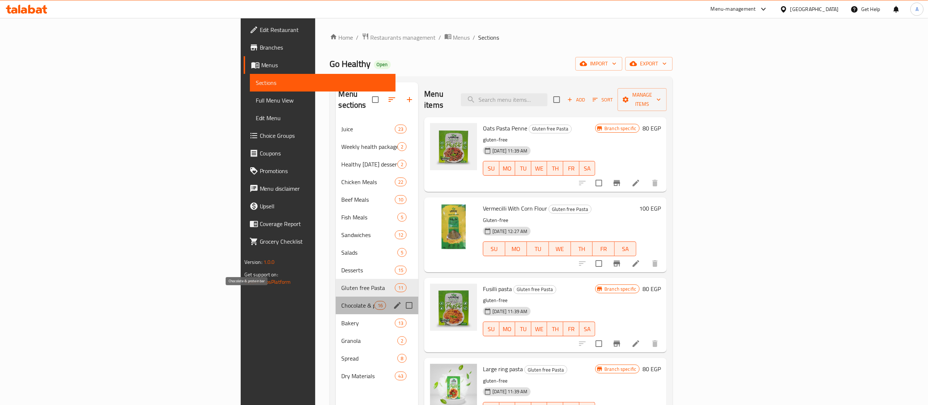
click at [342, 301] on span "Chocolate & protein bar" at bounding box center [358, 305] width 33 height 9
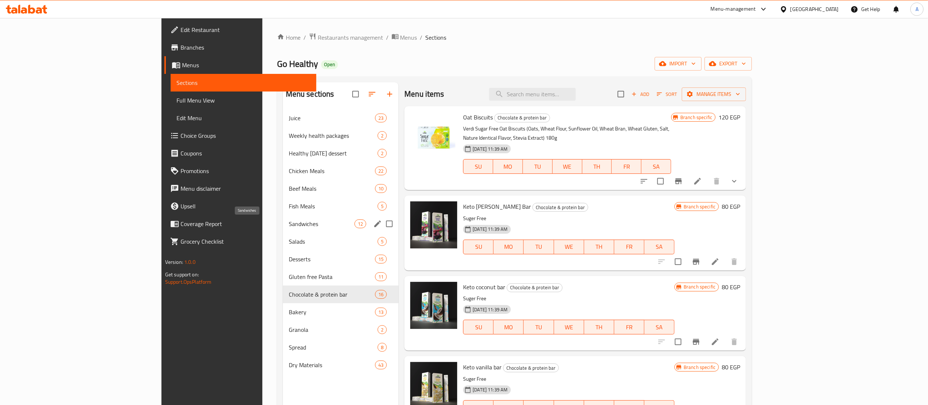
click at [289, 226] on span "Sandwiches" at bounding box center [322, 223] width 66 height 9
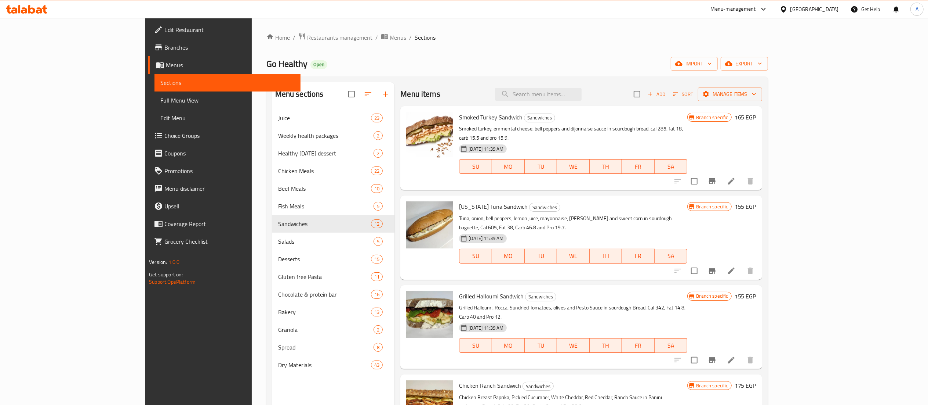
click at [830, 10] on div "[GEOGRAPHIC_DATA]" at bounding box center [815, 9] width 48 height 8
click at [748, 154] on div "[GEOGRAPHIC_DATA]" at bounding box center [784, 158] width 110 height 17
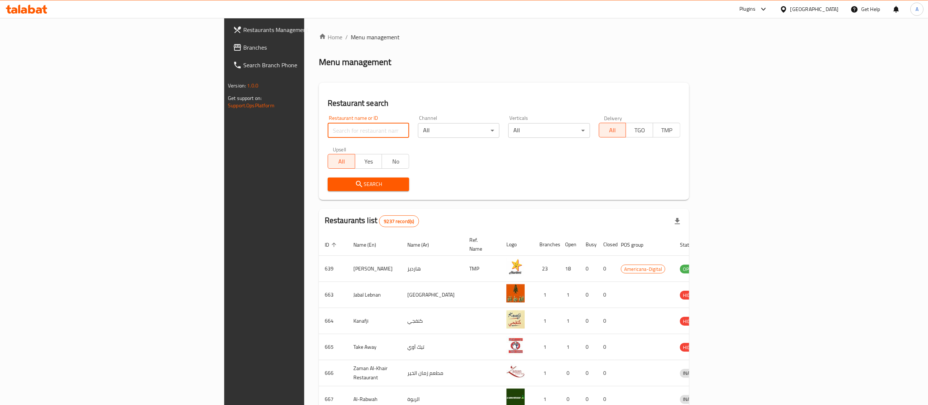
click at [328, 126] on input "search" at bounding box center [368, 130] width 81 height 15
paste input "602012"
type input "602012"
click button "Search" at bounding box center [368, 184] width 81 height 14
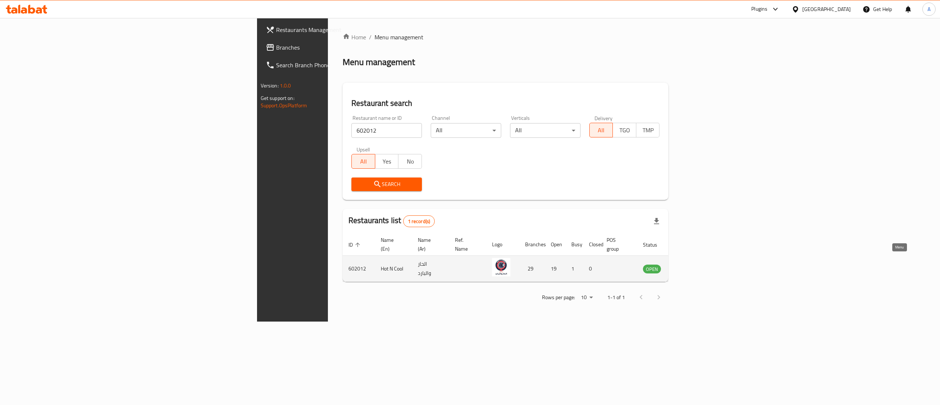
click at [690, 264] on icon "enhanced table" at bounding box center [685, 268] width 9 height 9
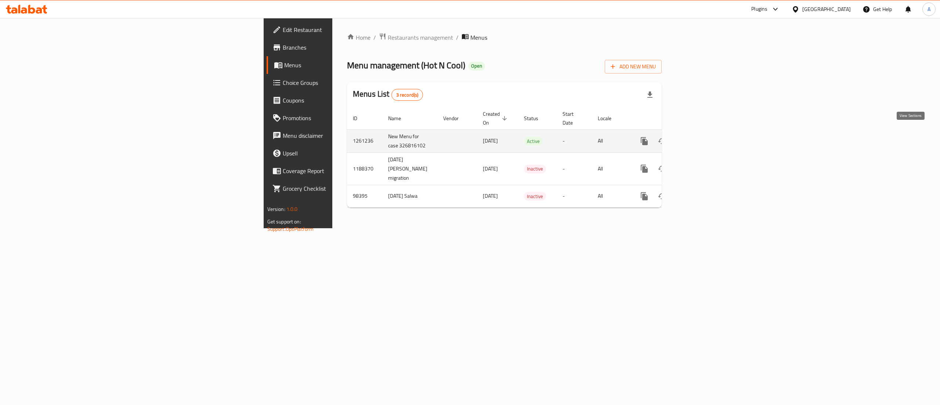
click at [706, 134] on link "enhanced table" at bounding box center [697, 141] width 18 height 18
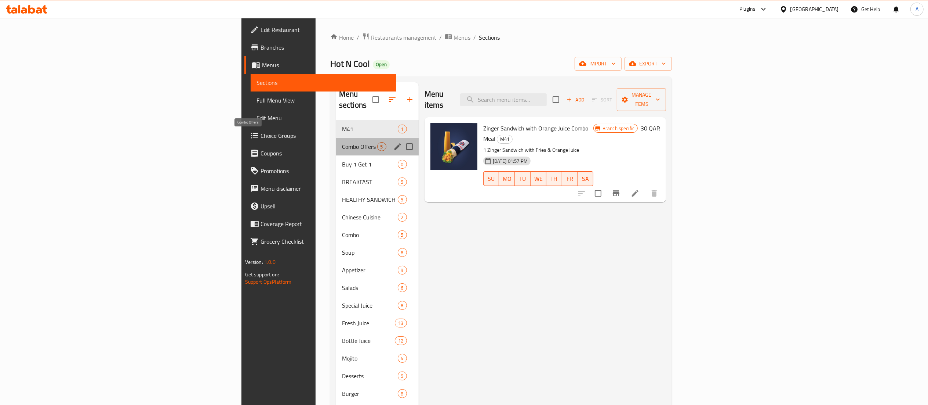
click at [342, 142] on span "Combo Offers" at bounding box center [359, 146] width 35 height 9
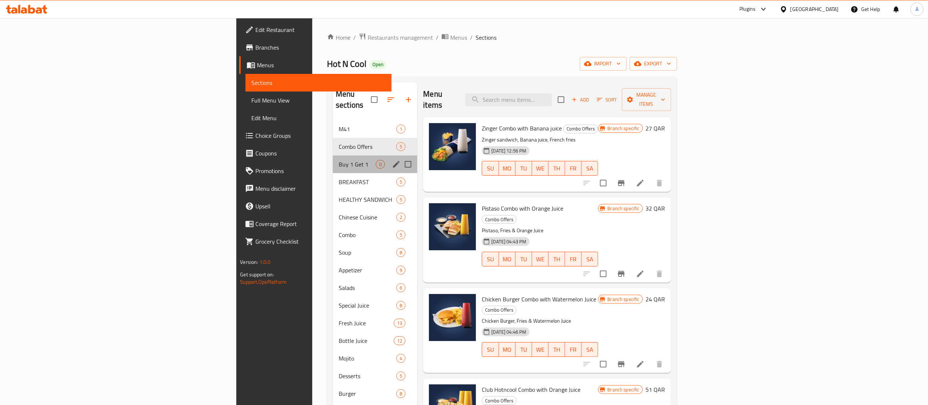
click at [333, 159] on div "Buy 1 Get 1 0" at bounding box center [375, 164] width 84 height 18
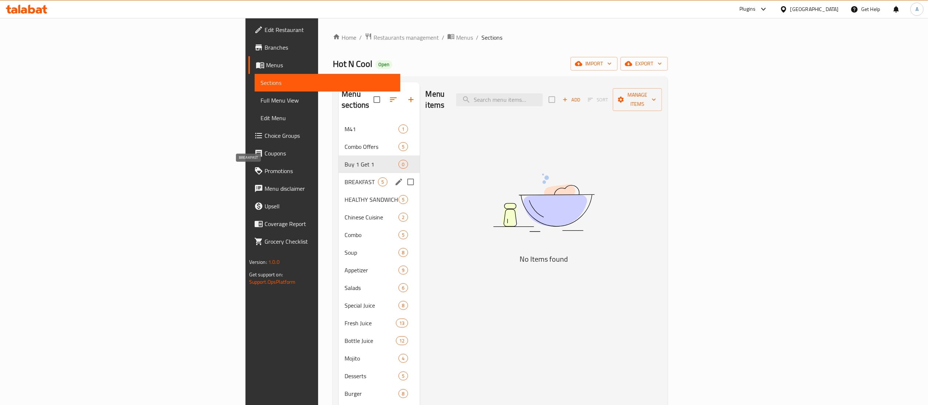
click at [339, 176] on div "BREAKFAST 5" at bounding box center [379, 182] width 81 height 18
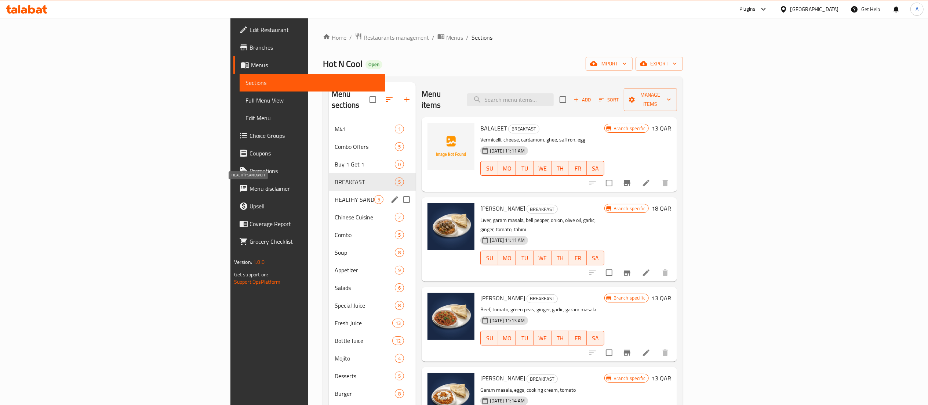
click at [335, 195] on span "HEALTHY SANDWICH" at bounding box center [355, 199] width 40 height 9
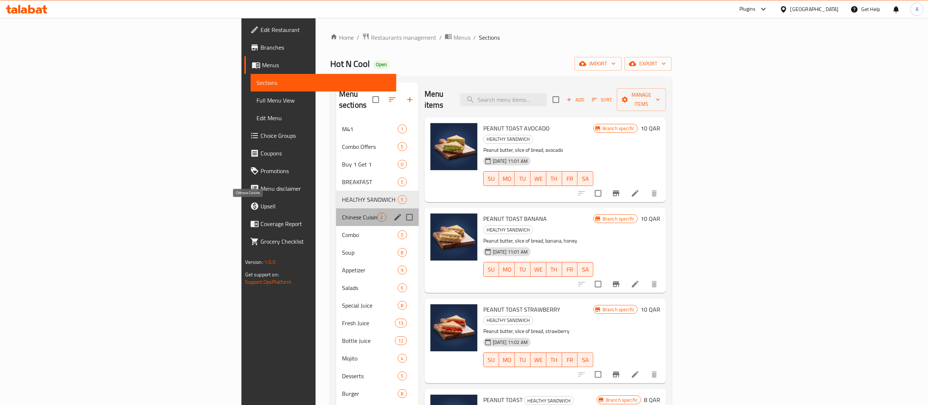
click at [342, 213] on span "Chinese Cuisine" at bounding box center [359, 217] width 35 height 9
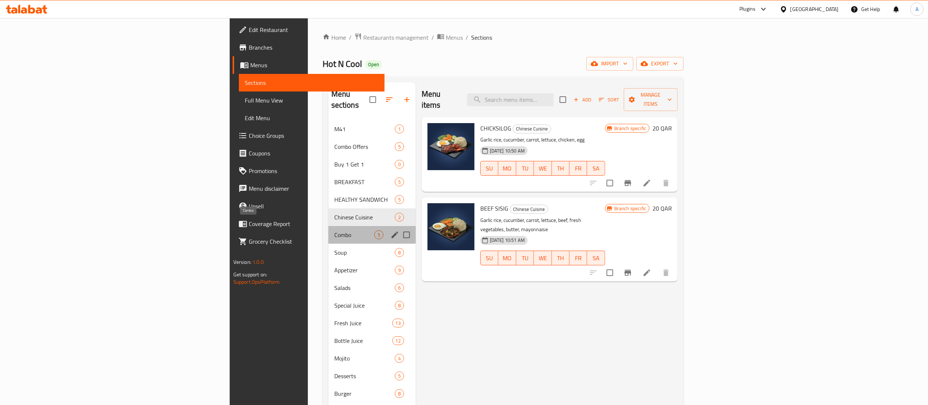
click at [334, 230] on span "Combo" at bounding box center [354, 234] width 40 height 9
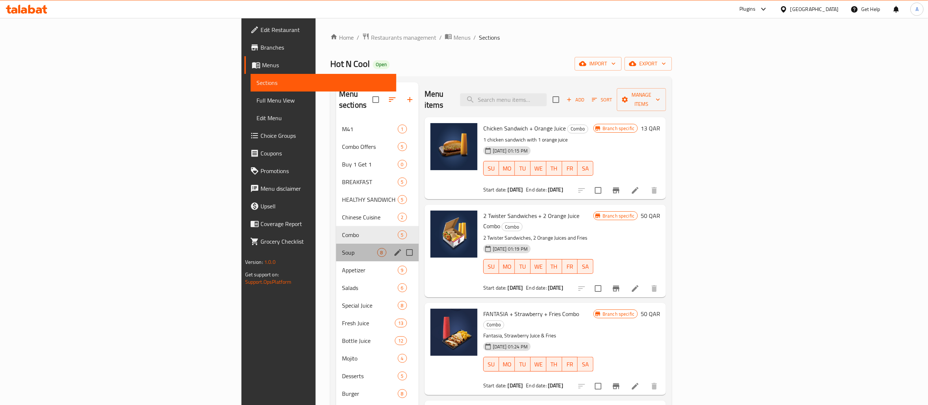
click at [336, 250] on div "Soup 8" at bounding box center [377, 252] width 83 height 18
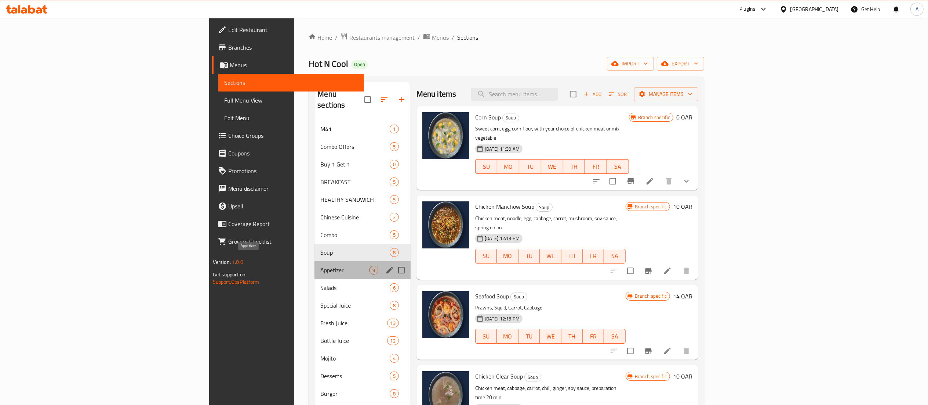
click at [320, 265] on span "Appetizer" at bounding box center [344, 269] width 48 height 9
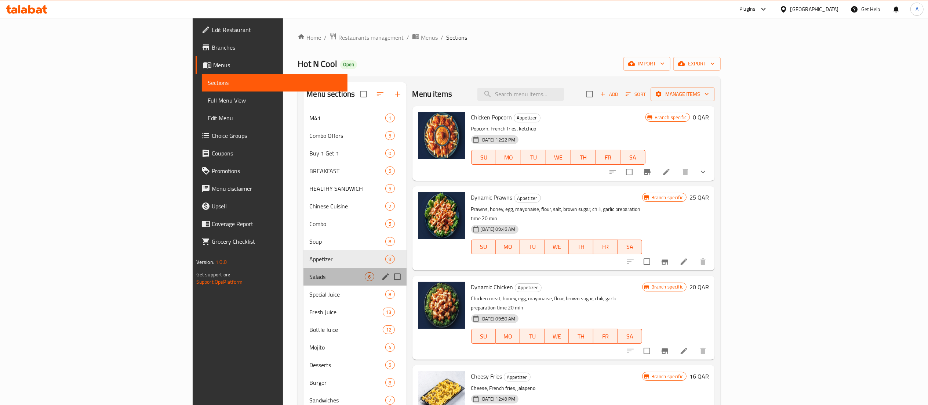
click at [304, 283] on div "Salads 6" at bounding box center [355, 277] width 103 height 18
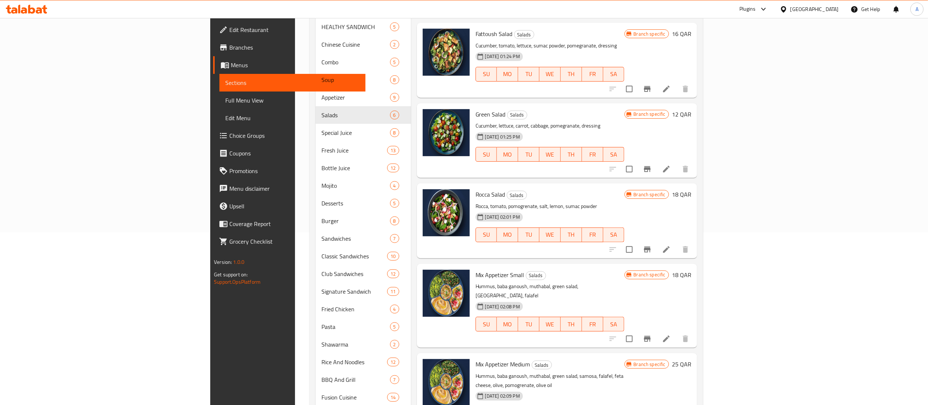
scroll to position [183, 0]
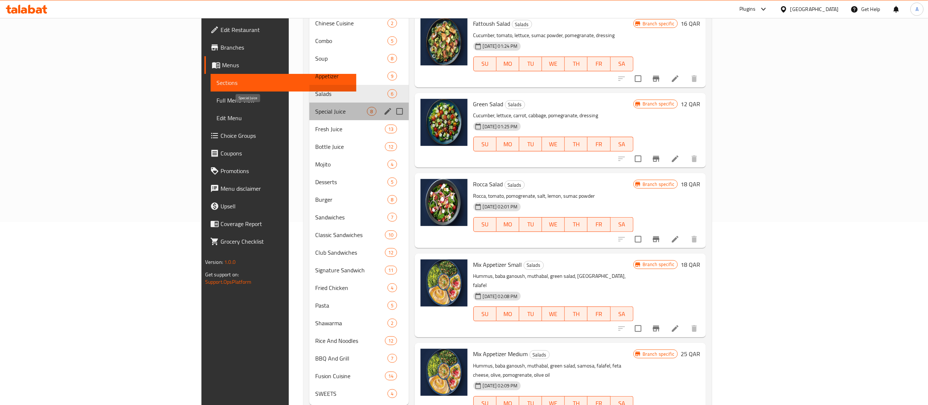
click at [315, 109] on span "Special Juice" at bounding box center [341, 111] width 52 height 9
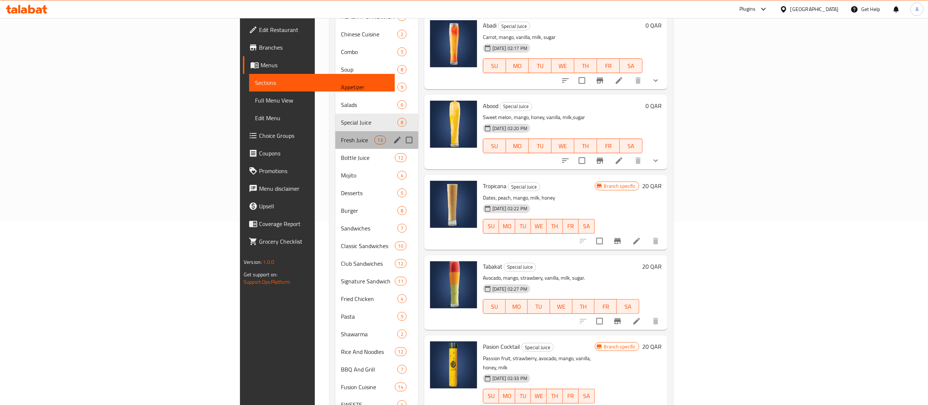
click at [336, 134] on div "Fresh Juice 13" at bounding box center [377, 140] width 83 height 18
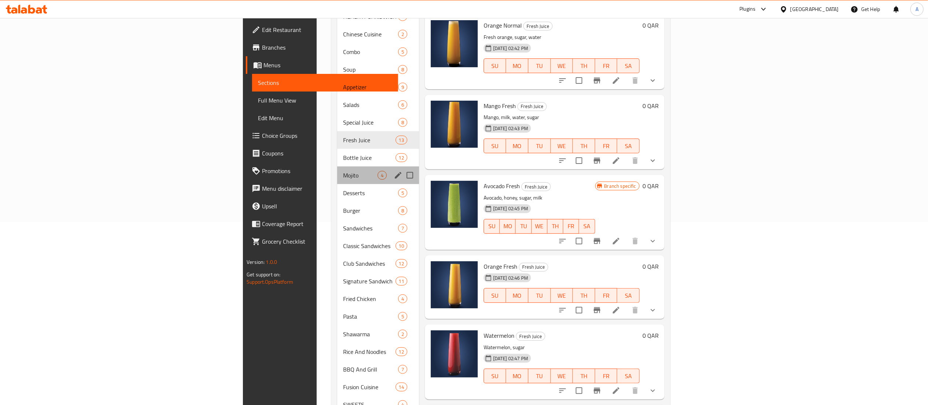
click at [337, 166] on div "Mojito 4" at bounding box center [378, 175] width 82 height 18
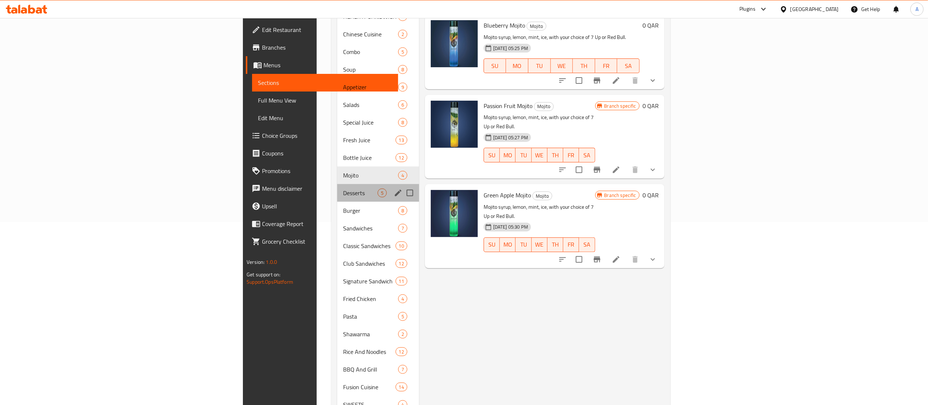
click at [337, 186] on div "Desserts 5" at bounding box center [378, 193] width 82 height 18
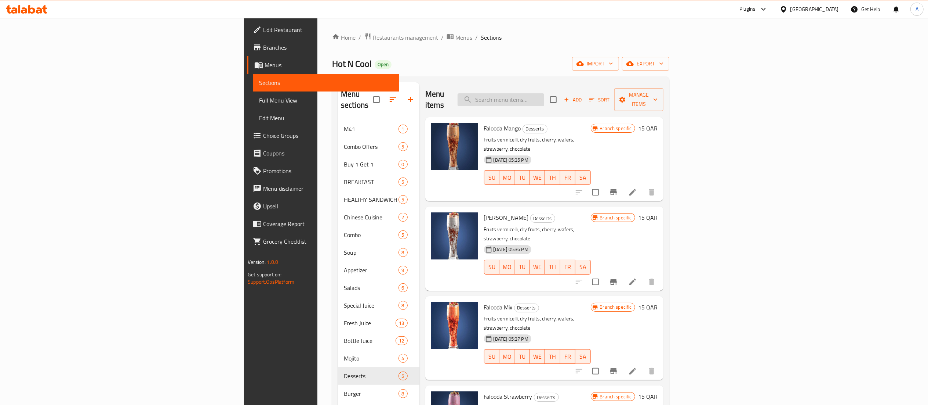
click at [544, 93] on input "search" at bounding box center [501, 99] width 87 height 13
paste input "Nuggets Plate"
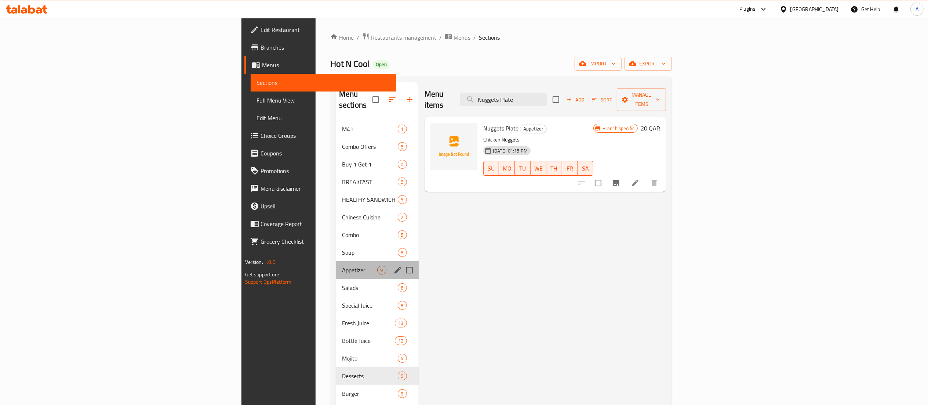
click at [336, 264] on div "Appetizer 9" at bounding box center [377, 270] width 83 height 18
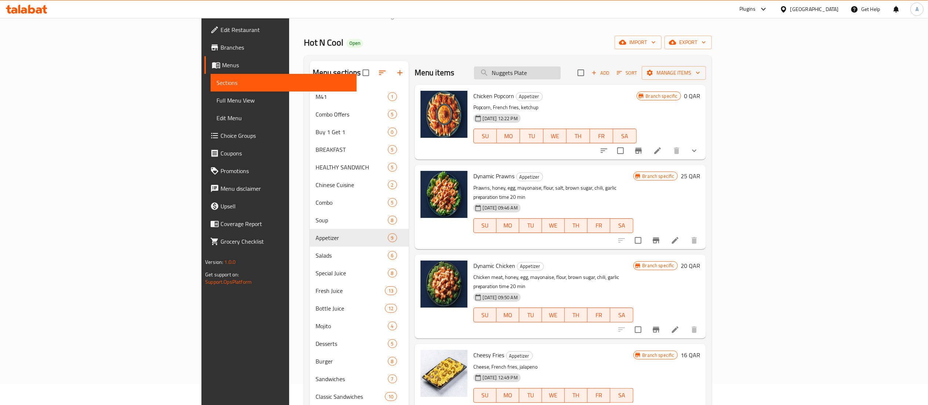
click at [561, 70] on input "Nuggets Plate" at bounding box center [517, 72] width 87 height 13
paste input "Italian Wrap"
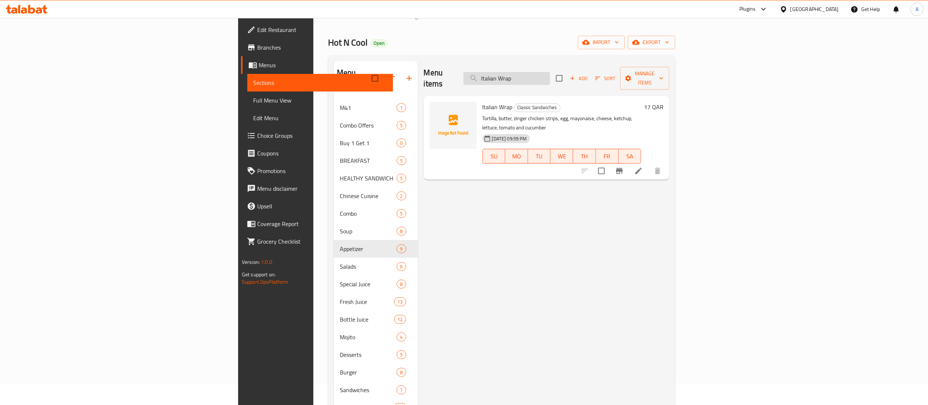
click at [550, 72] on input "Italian Wrap" at bounding box center [507, 78] width 87 height 13
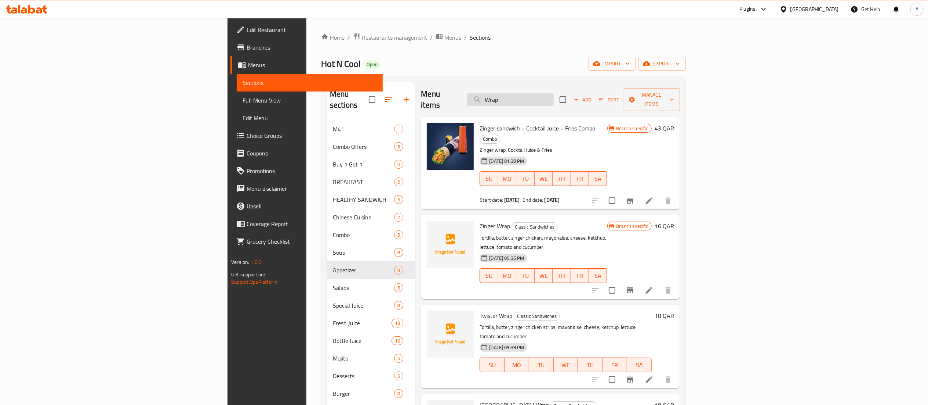
click at [554, 99] on input "Wrap" at bounding box center [510, 99] width 87 height 13
paste input "Club Majilis Small"
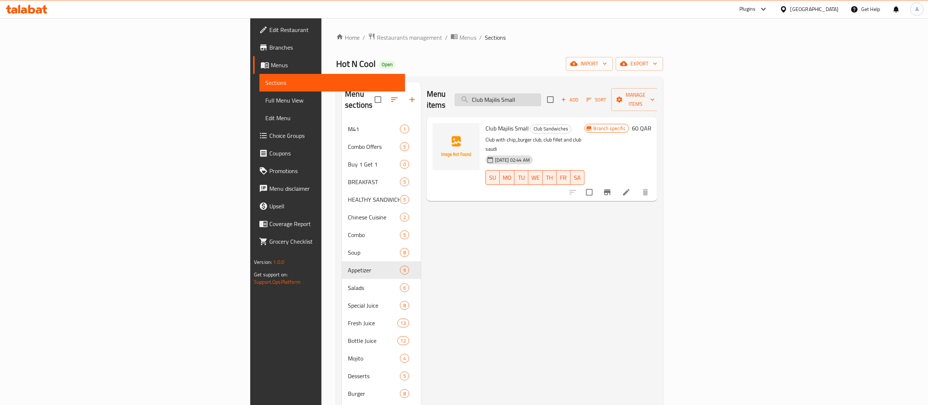
drag, startPoint x: 609, startPoint y: 92, endPoint x: 582, endPoint y: 92, distance: 26.4
click at [541, 93] on input "Club Majilis Small" at bounding box center [498, 99] width 87 height 13
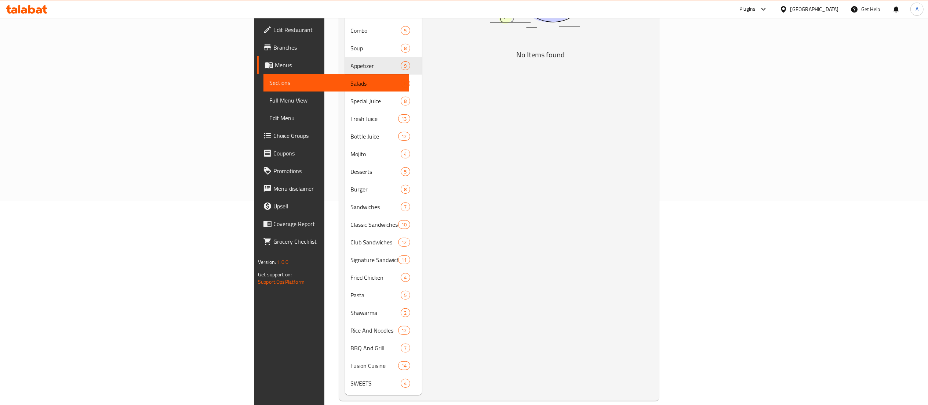
scroll to position [89, 0]
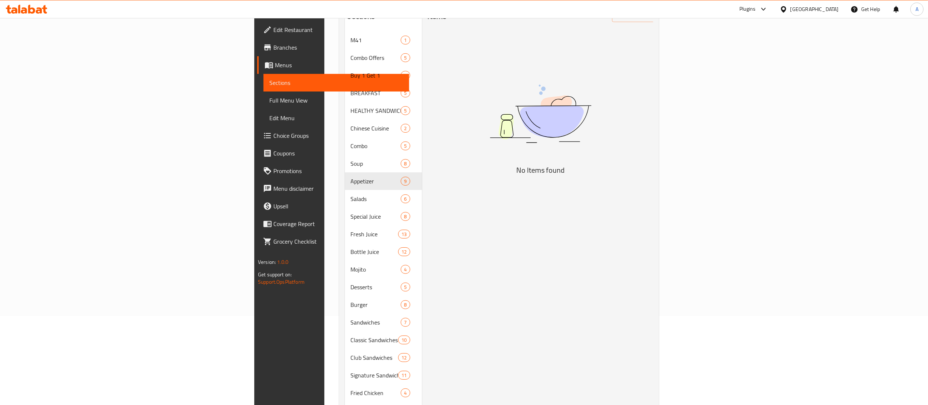
click at [567, 103] on img at bounding box center [541, 113] width 184 height 97
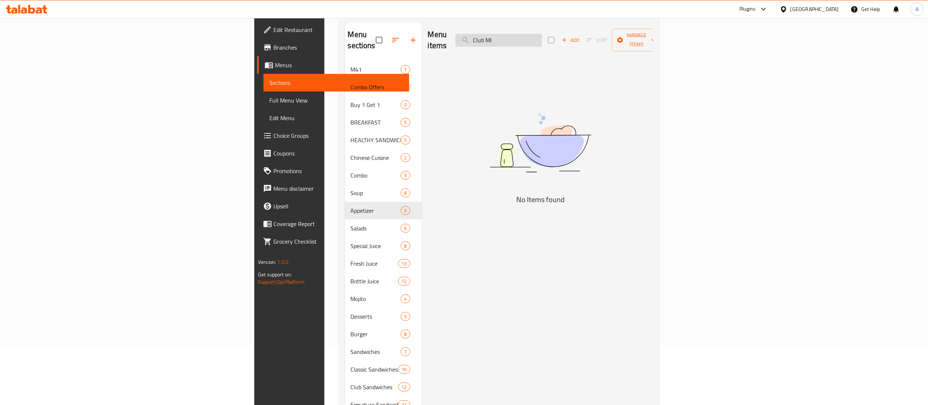
click at [542, 34] on input "Club Ml" at bounding box center [499, 40] width 87 height 13
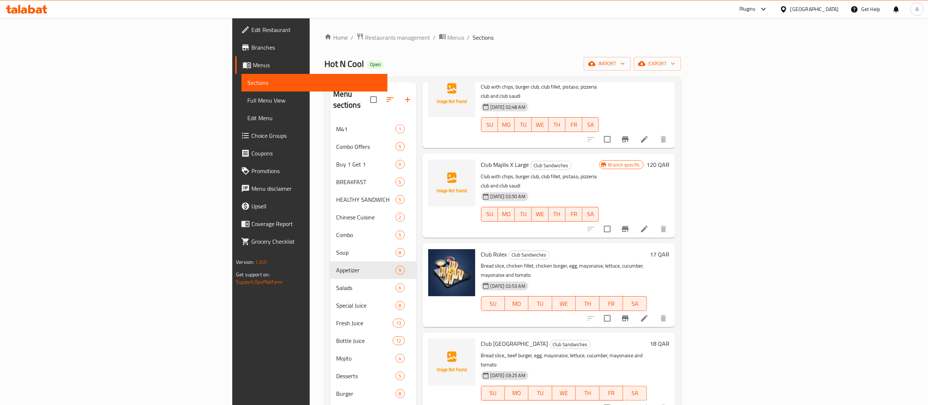
scroll to position [0, 0]
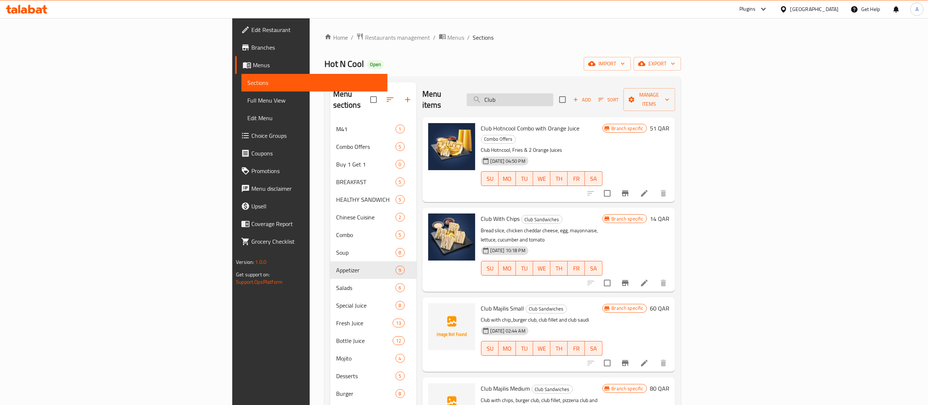
click at [554, 95] on input "Club" at bounding box center [510, 99] width 87 height 13
paste input "hilli Chicken and Paratha 2 Pcs"
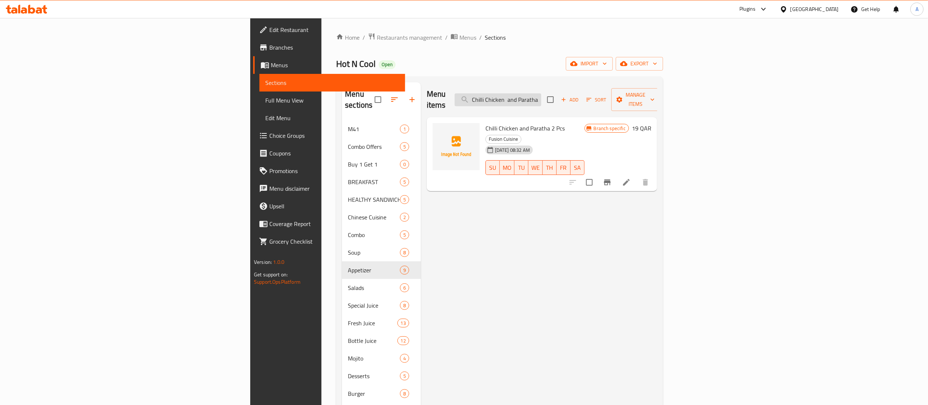
click at [541, 99] on input "Chilli Chicken and Paratha 2 Pcs" at bounding box center [498, 99] width 87 height 13
paste input "i Chicken Medium"
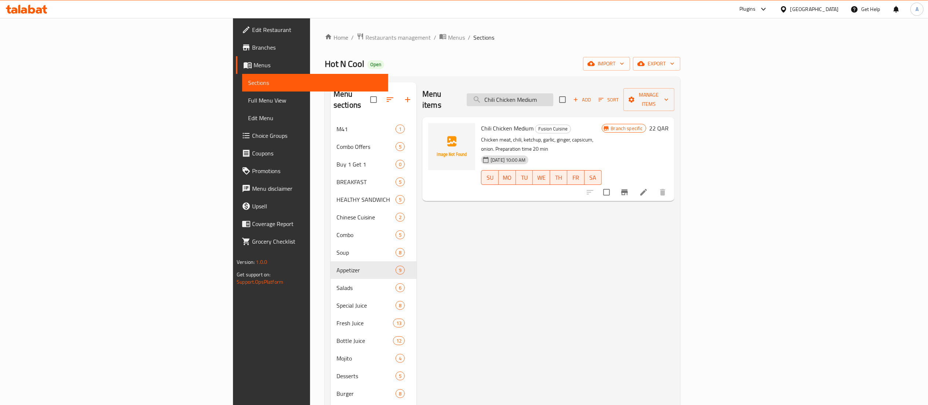
click at [554, 95] on input "Chili Chicken Medium" at bounding box center [510, 99] width 87 height 13
paste input "Fried Chicken 3 Pcs"
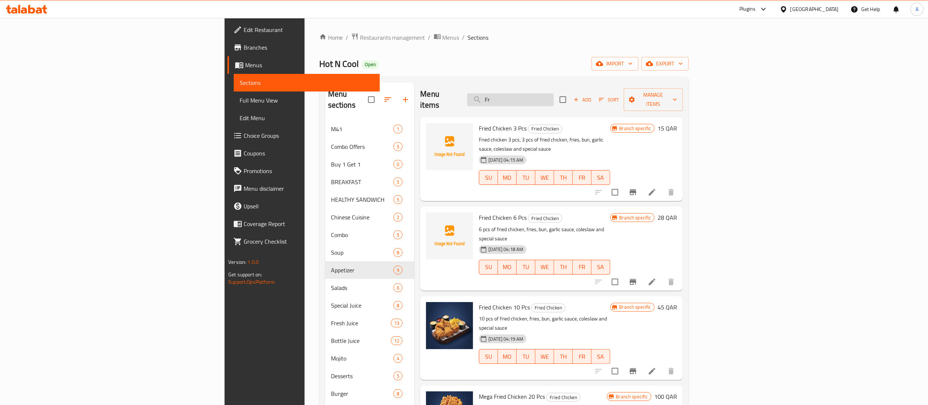
type input "F"
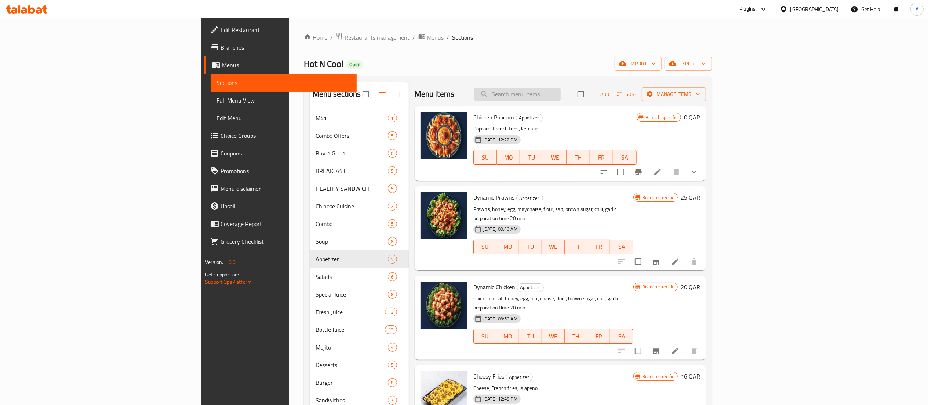
paste input "Mexican Shawarma"
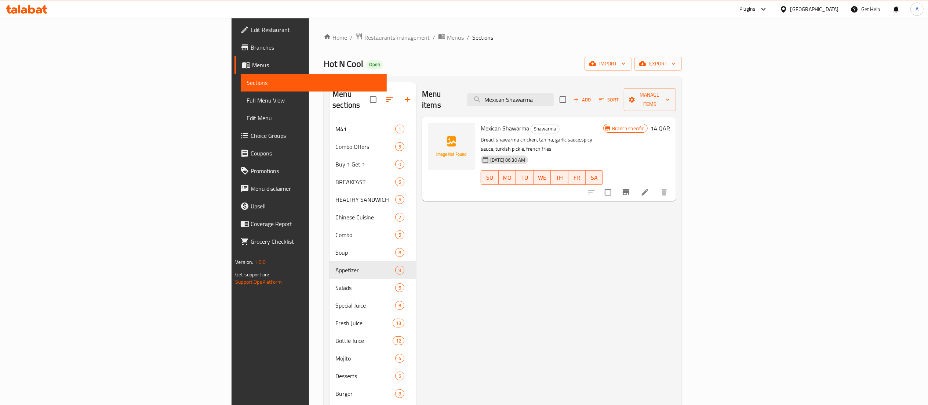
type input "Mexican Shawarma"
